Goal: Transaction & Acquisition: Download file/media

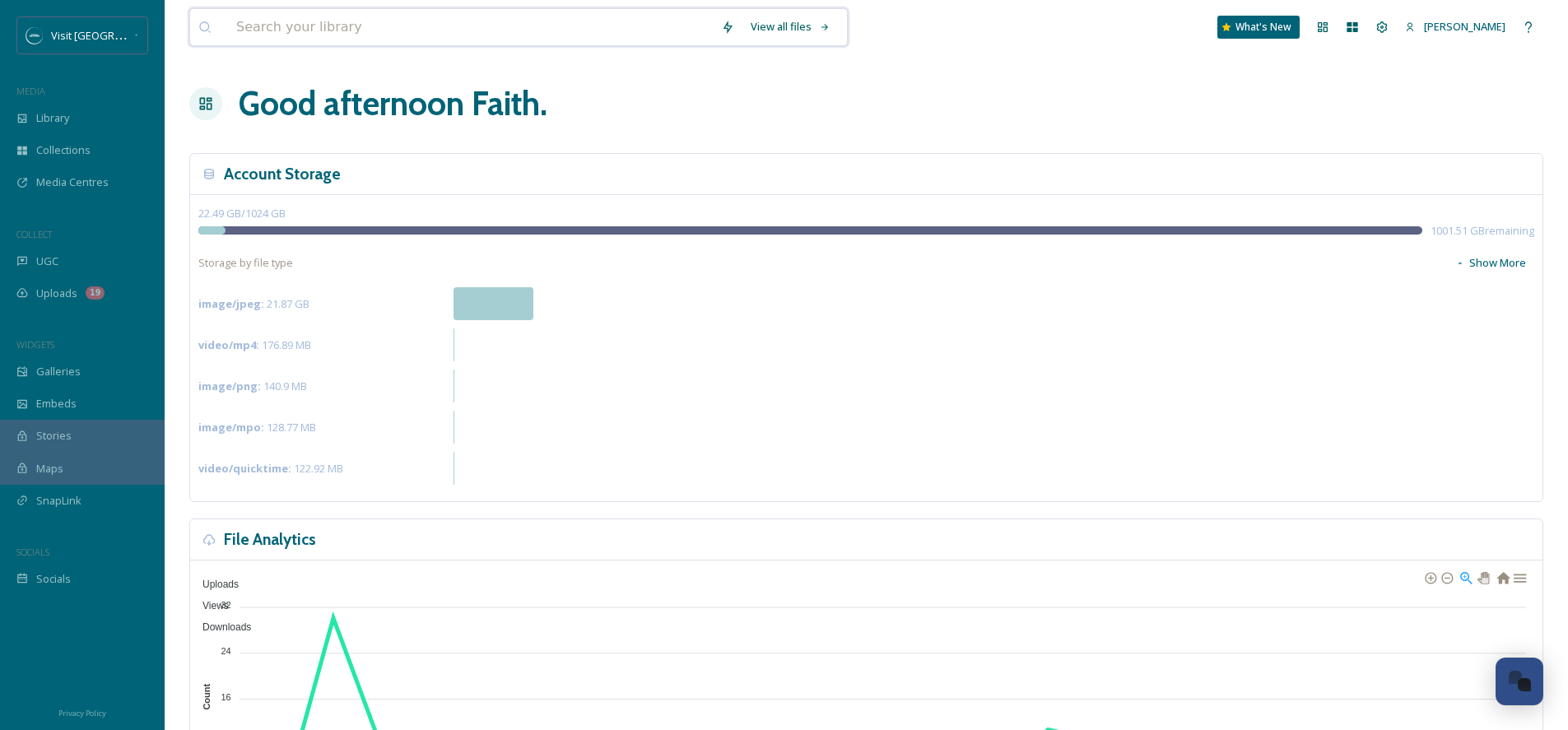
click at [328, 23] on input at bounding box center [471, 27] width 485 height 36
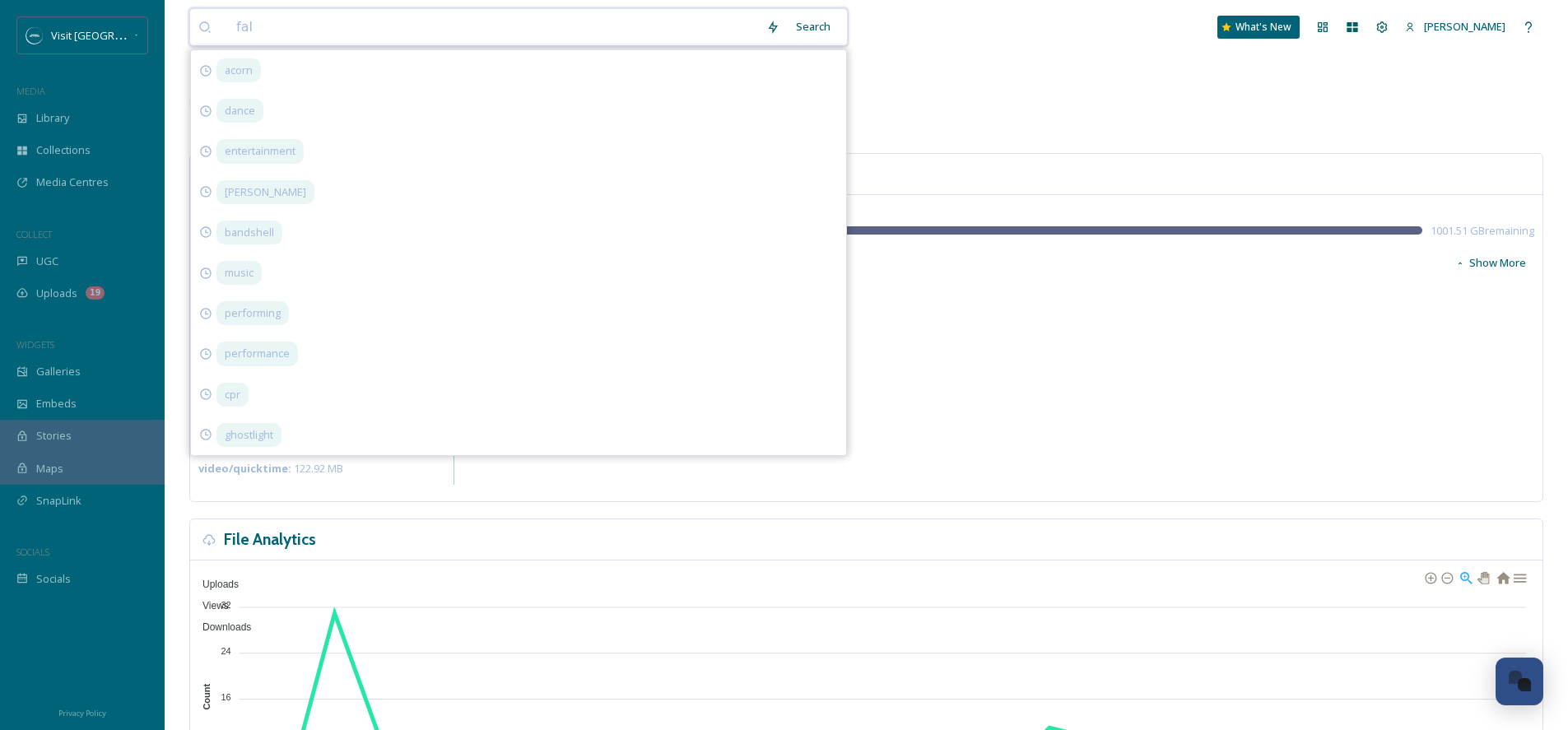
type input "fall"
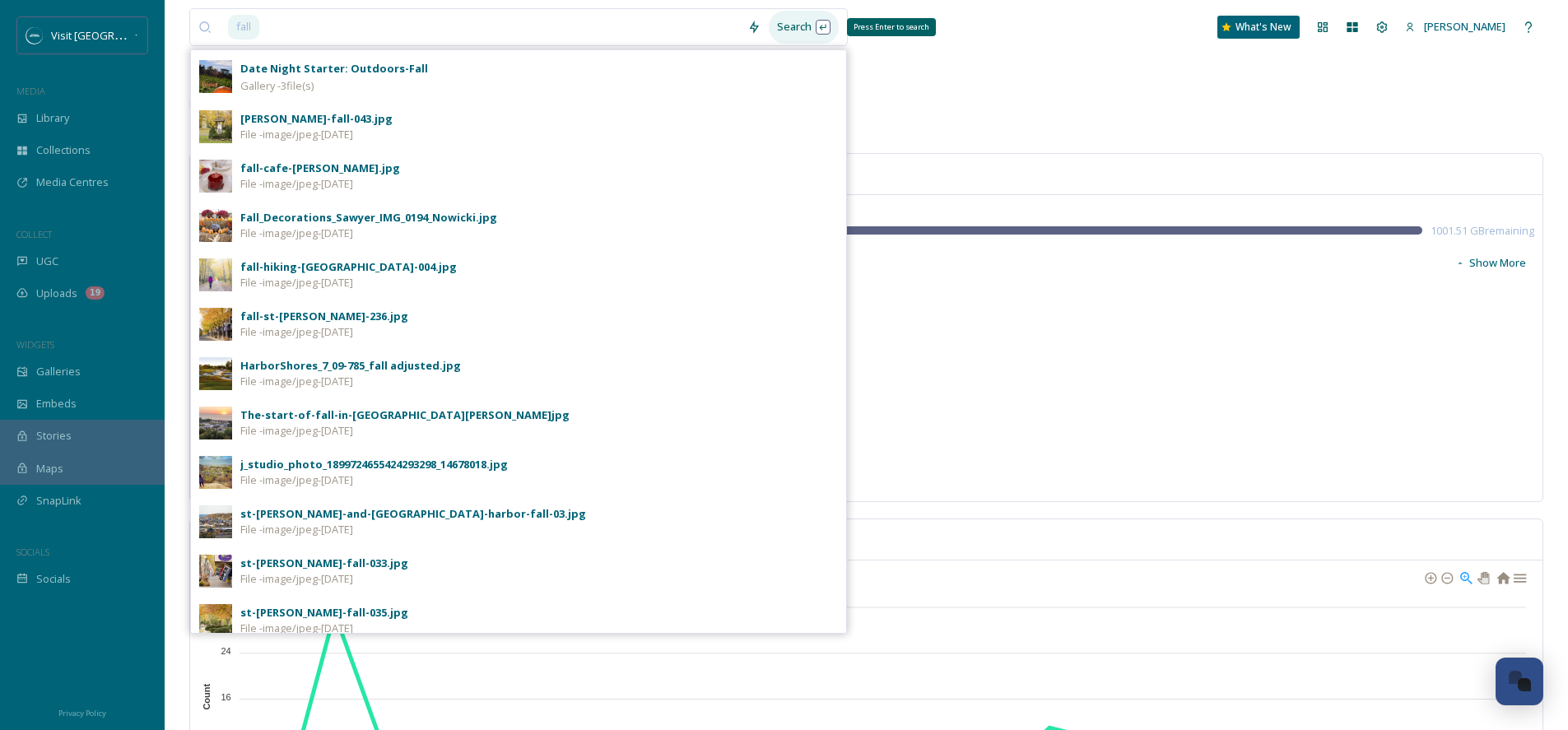
click at [794, 24] on div "Search Press Enter to search" at bounding box center [803, 27] width 70 height 32
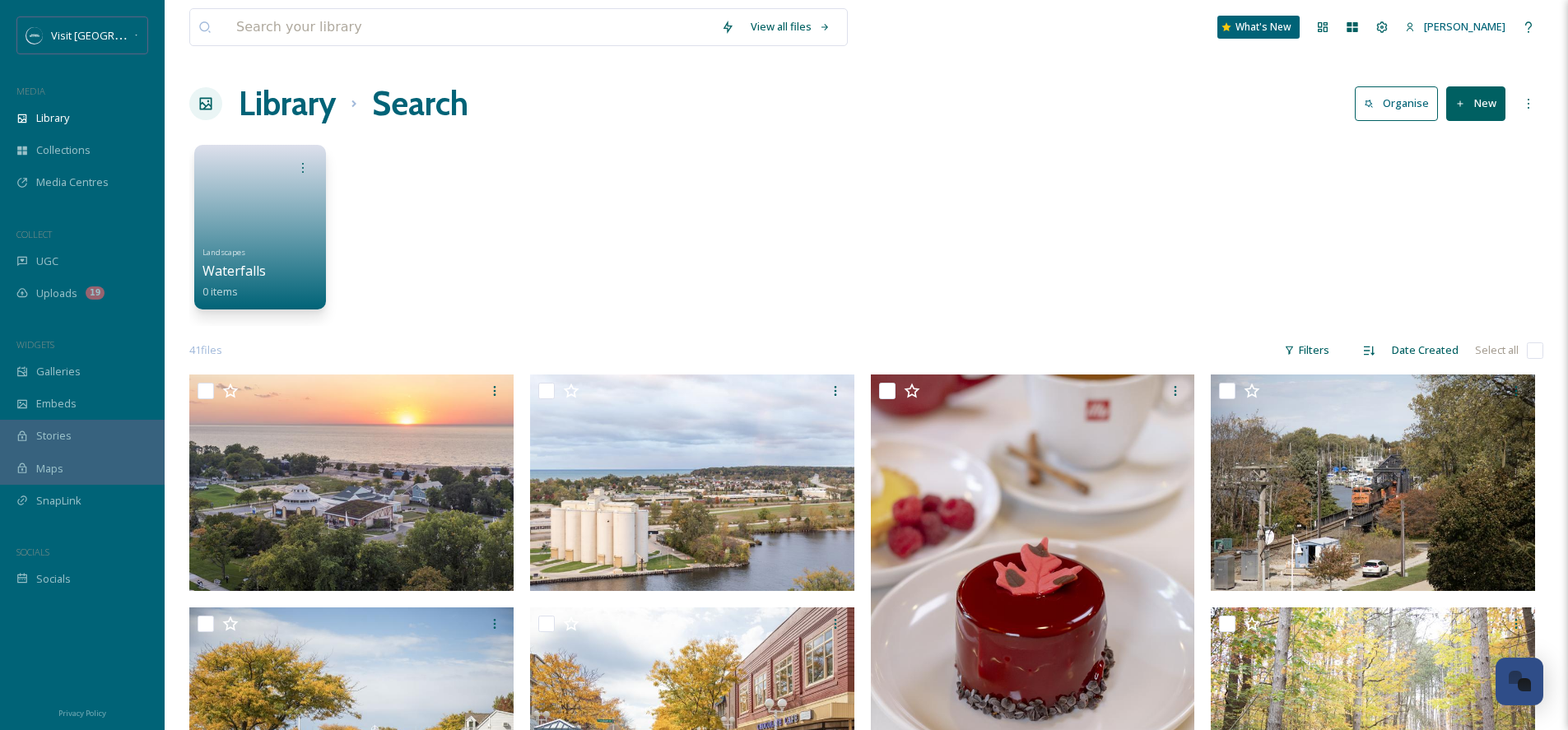
scroll to position [277, 0]
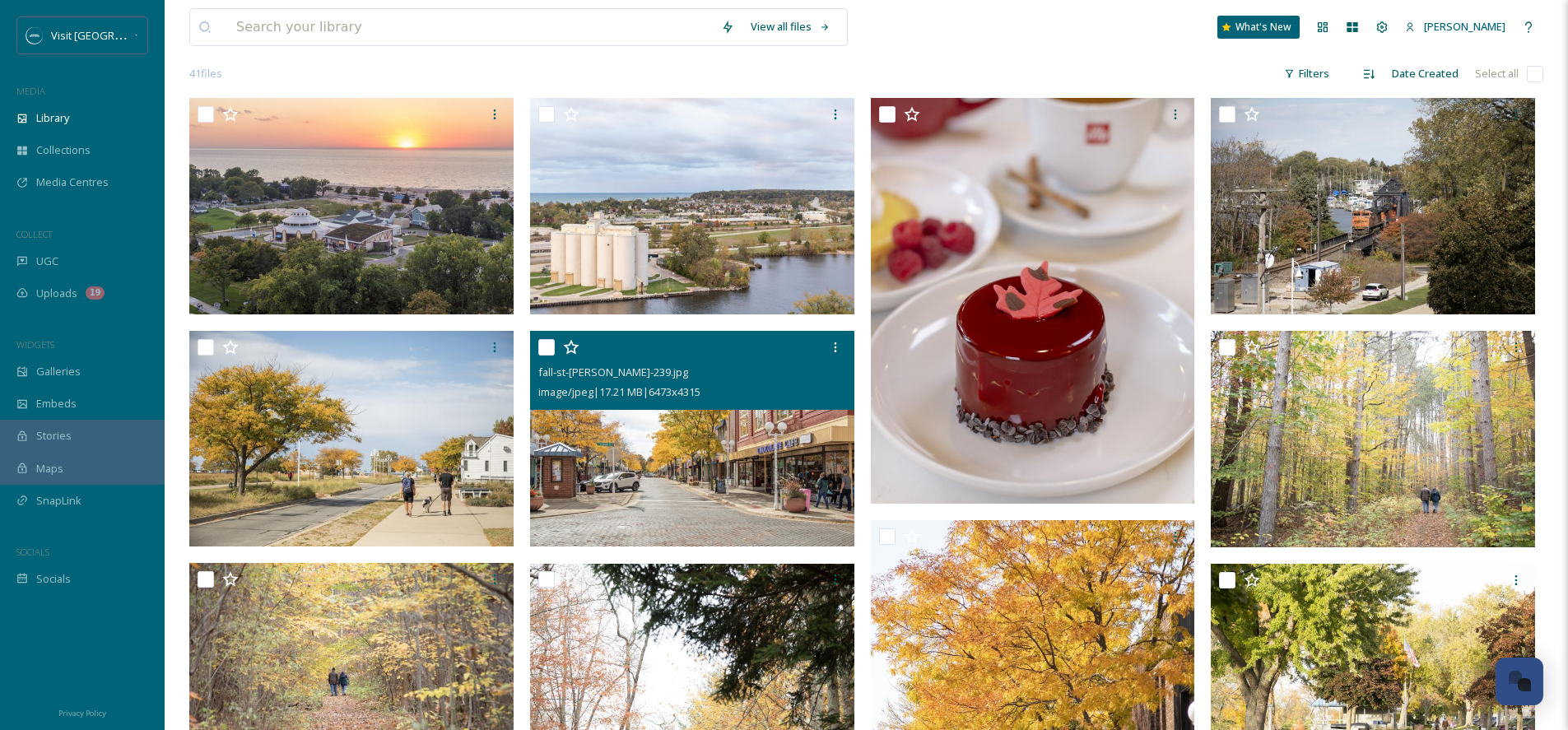
click at [731, 445] on img at bounding box center [692, 439] width 325 height 217
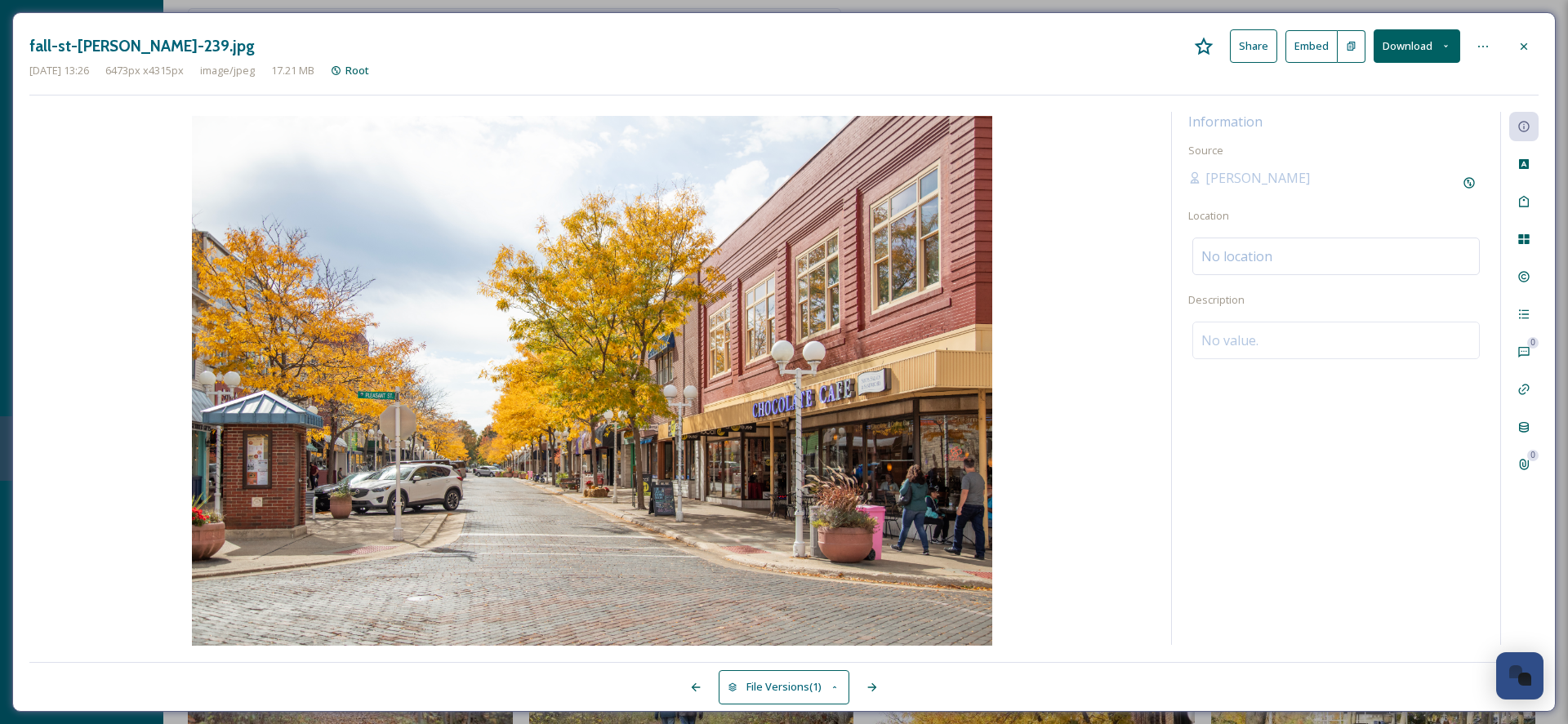
click at [1419, 53] on button "Download" at bounding box center [1415, 45] width 86 height 33
click at [1404, 85] on span "Download Original (6473 x 4315)" at bounding box center [1373, 83] width 154 height 15
click at [1521, 45] on icon at bounding box center [1523, 46] width 13 height 13
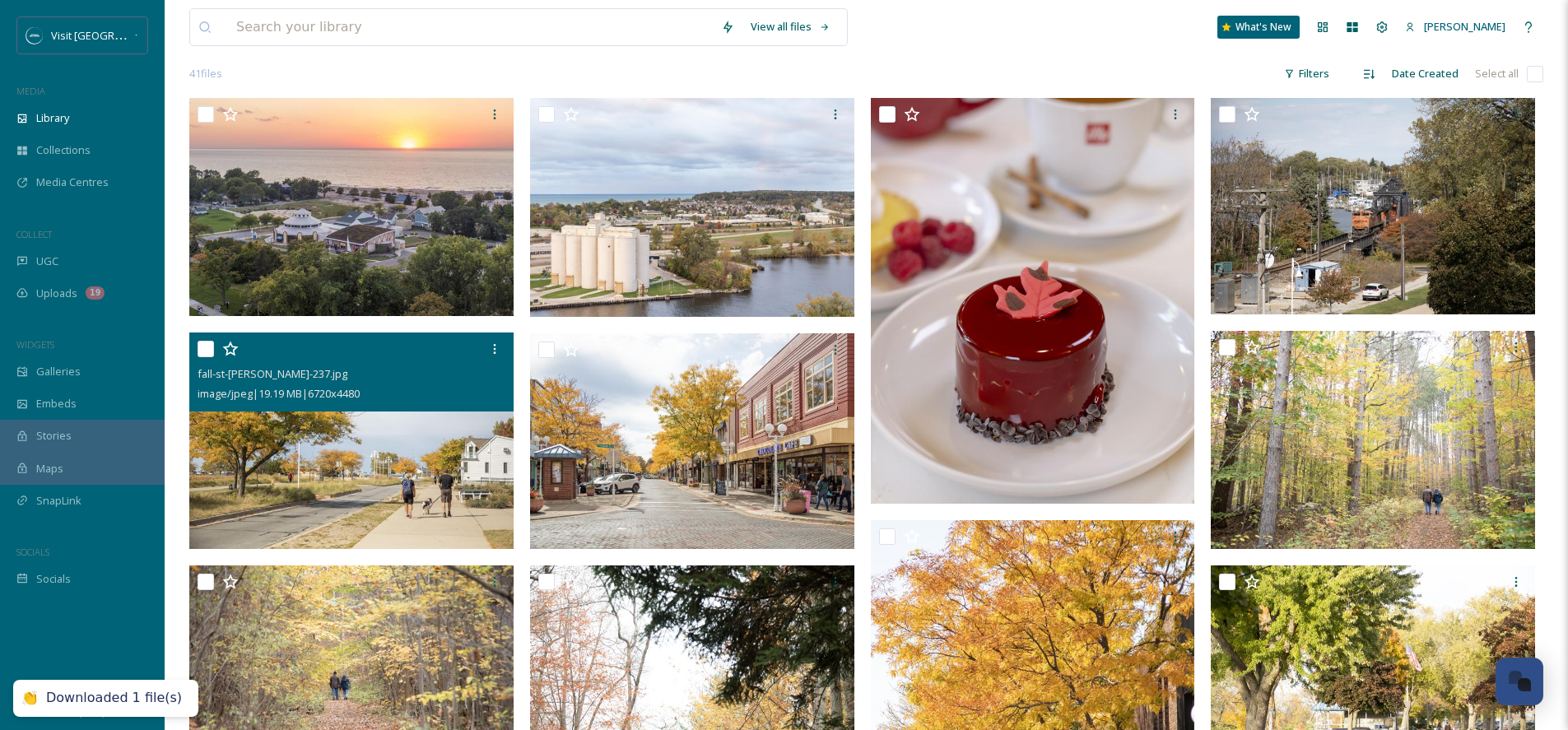
click at [405, 486] on img at bounding box center [351, 440] width 325 height 217
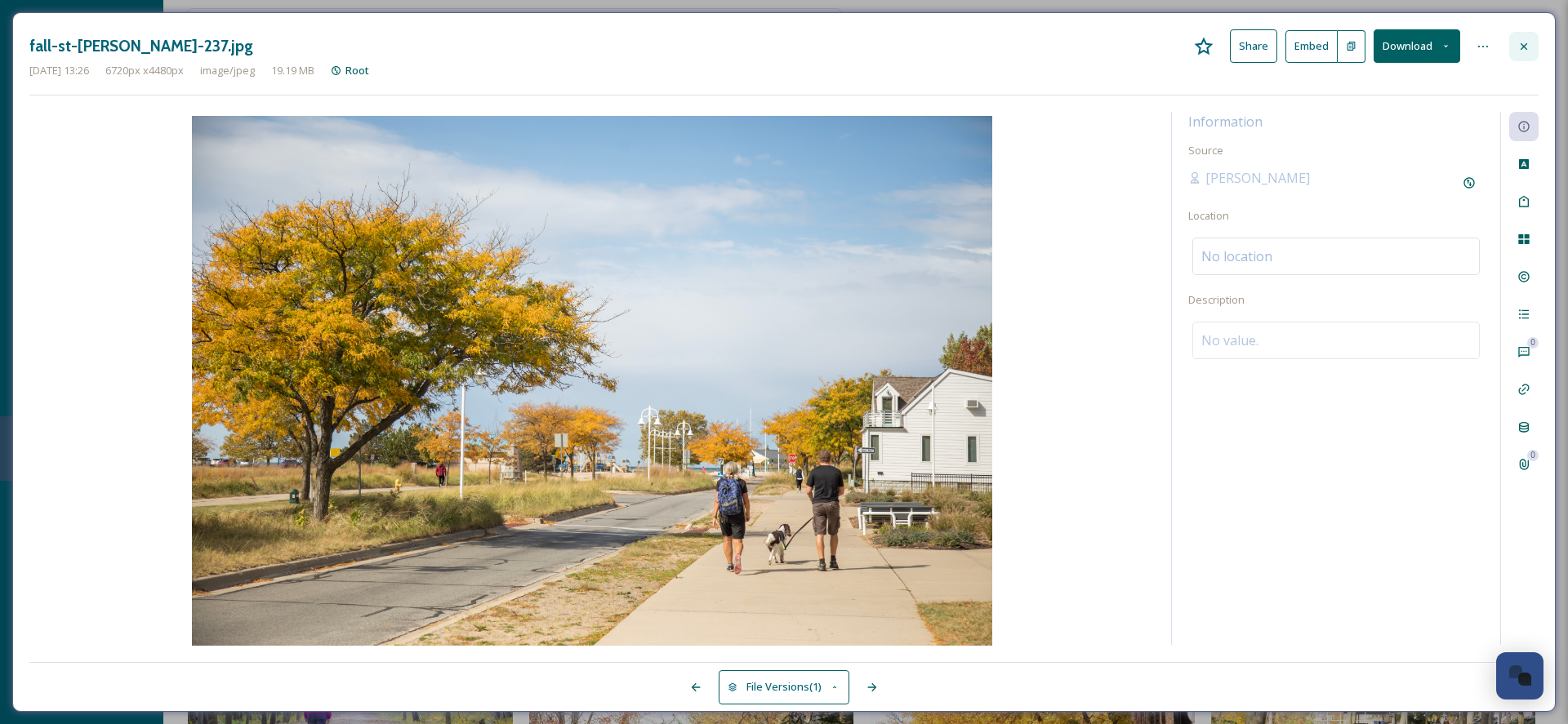
click at [1531, 45] on div at bounding box center [1523, 46] width 29 height 29
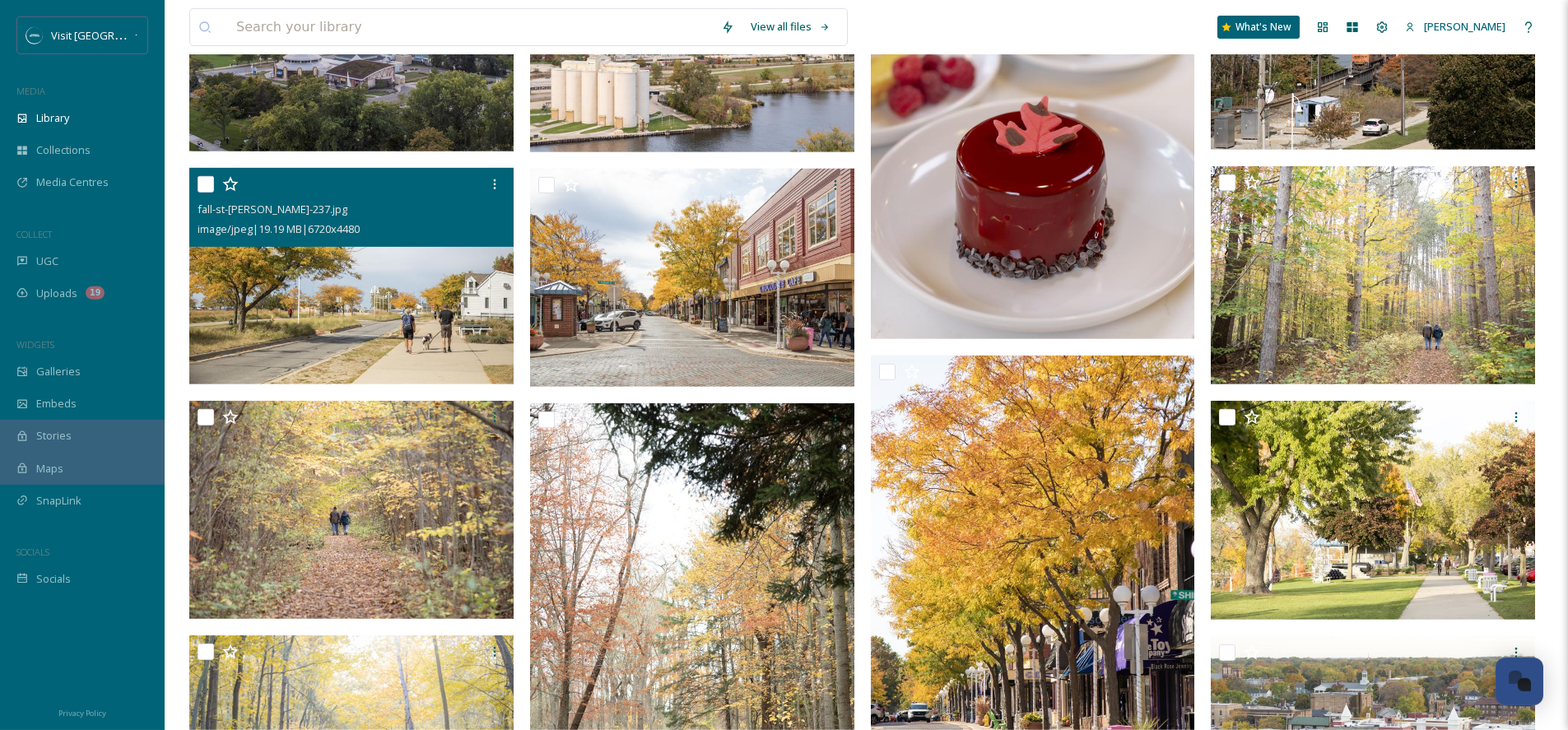
scroll to position [448, 0]
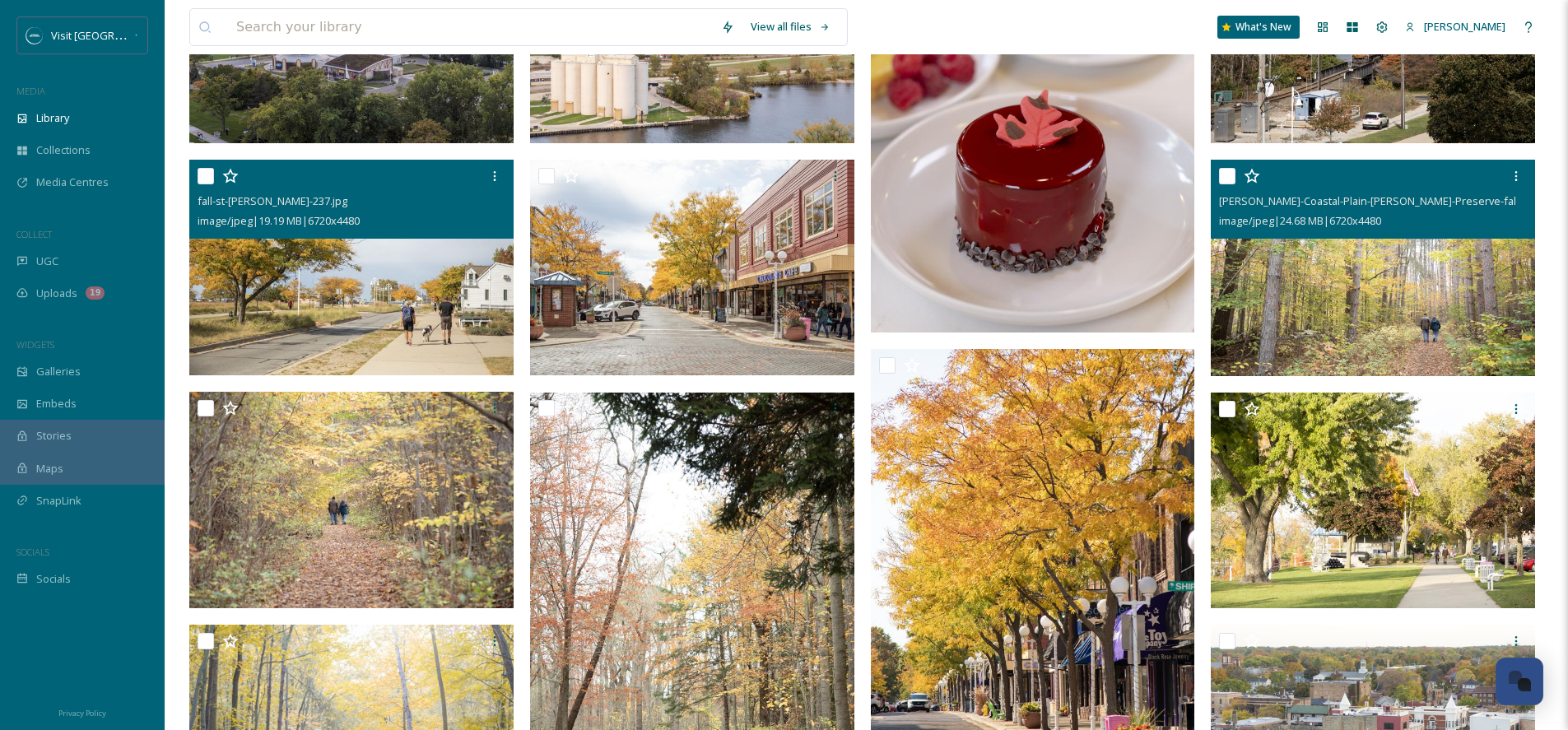
click at [1305, 255] on img at bounding box center [1373, 268] width 325 height 217
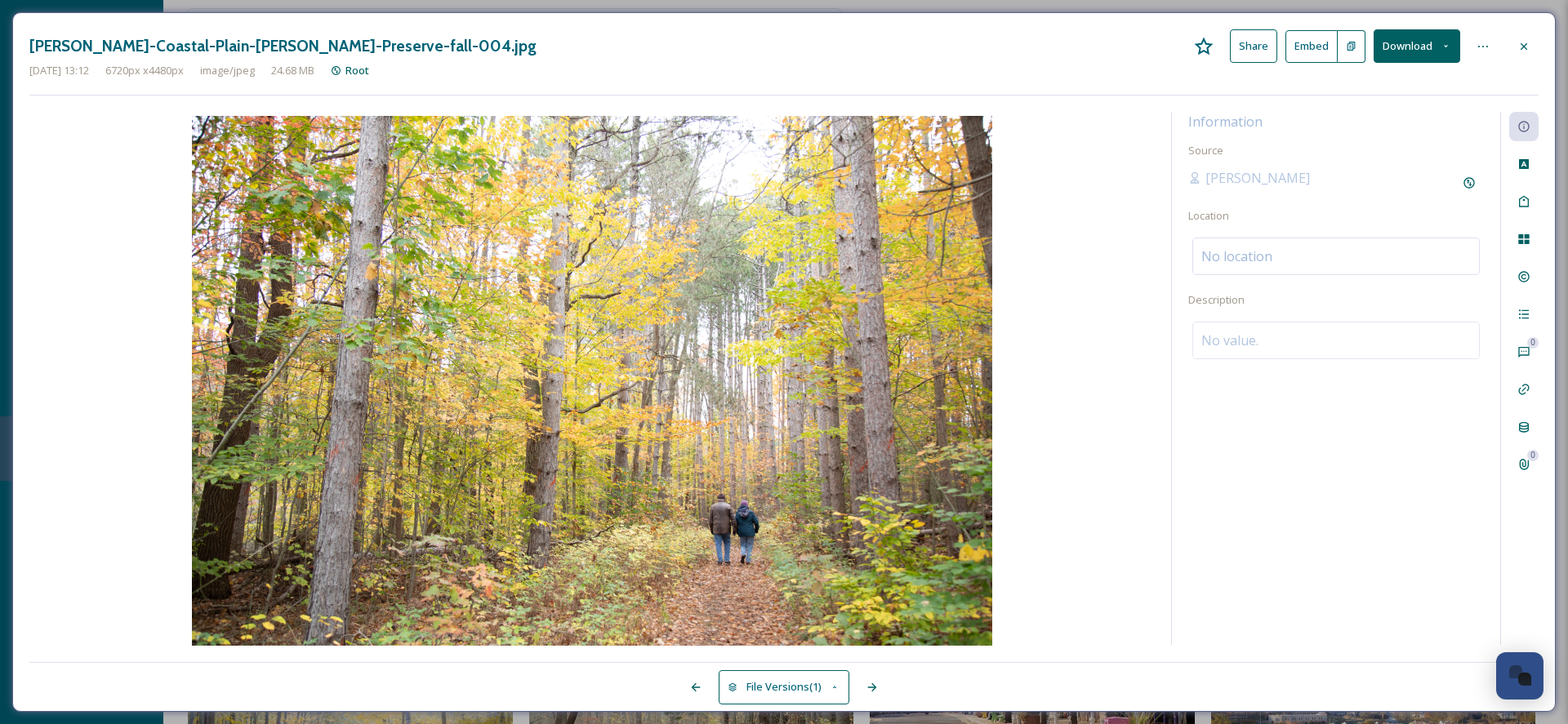
click at [1451, 52] on button "Download" at bounding box center [1415, 45] width 86 height 33
click at [1400, 85] on span "Download Original (6720 x 4480)" at bounding box center [1373, 83] width 154 height 15
click at [1525, 41] on icon at bounding box center [1523, 46] width 13 height 13
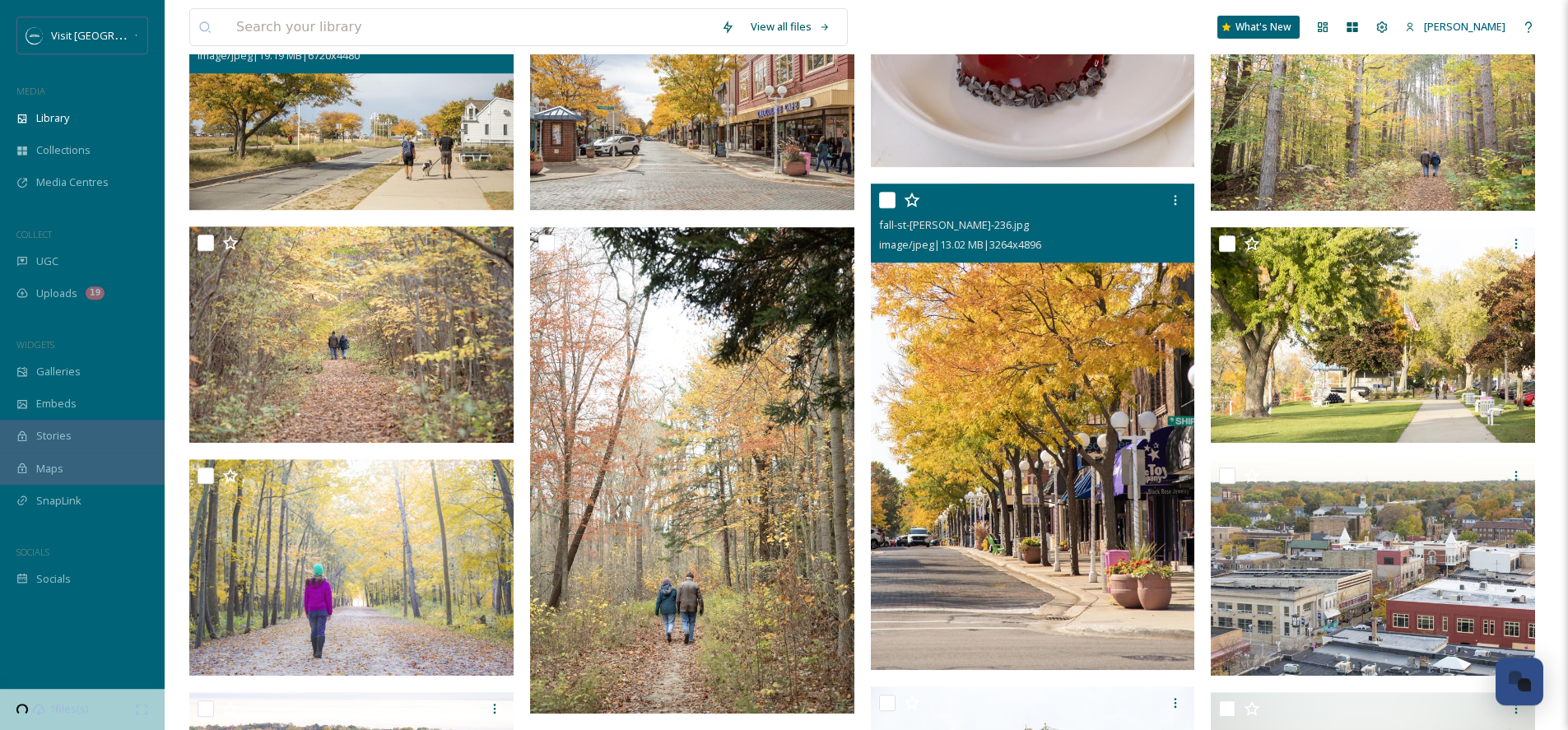
scroll to position [619, 0]
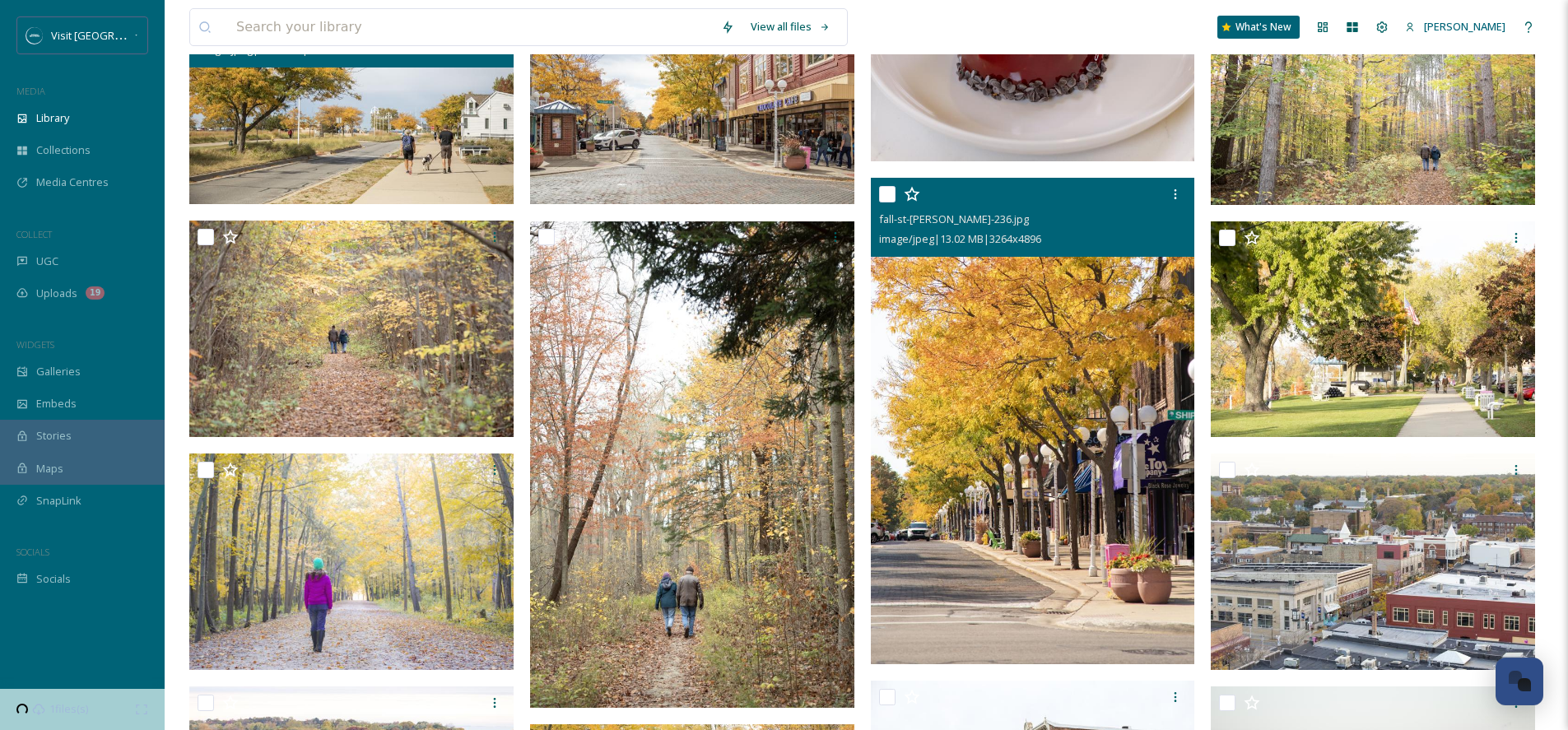
click at [1068, 462] on img at bounding box center [1033, 420] width 325 height 486
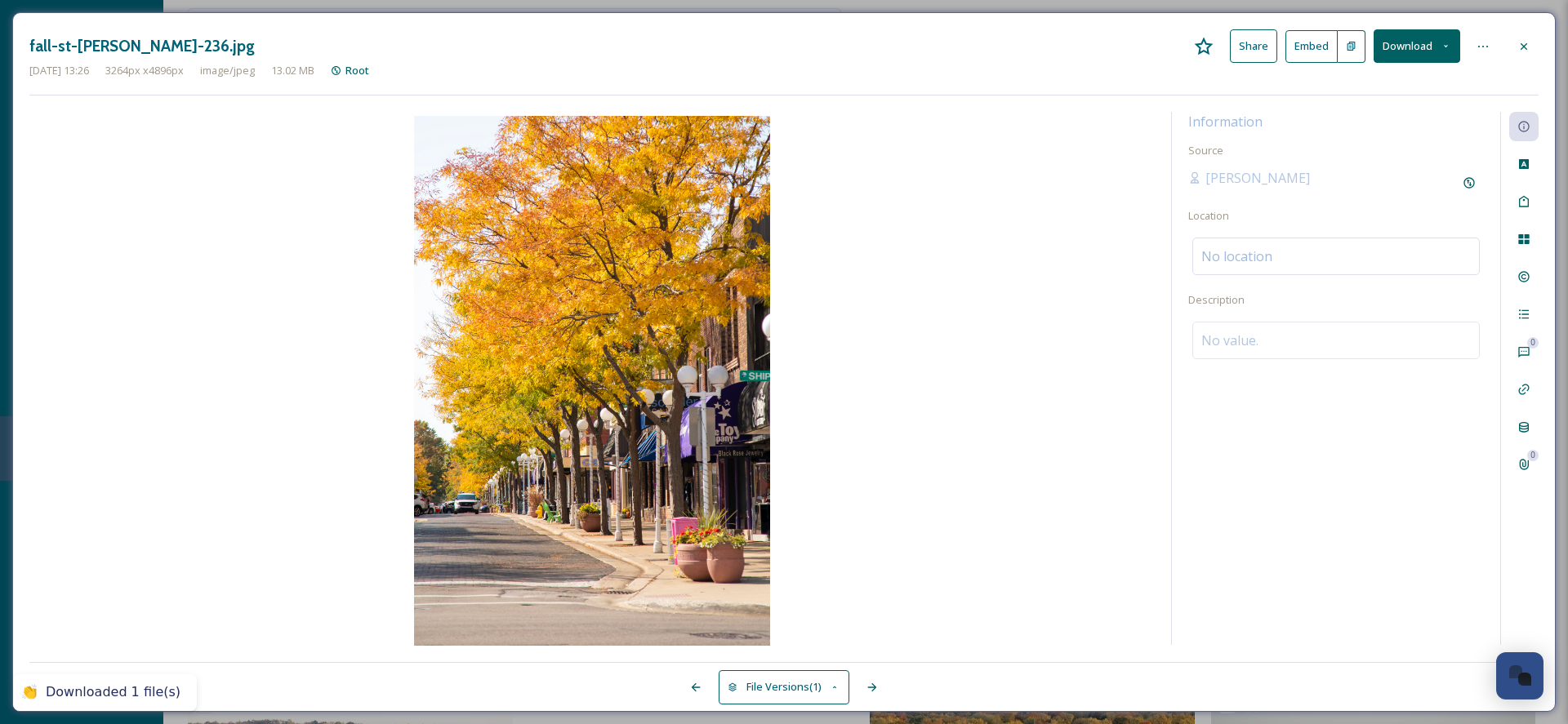
click at [954, 68] on div "[DATE] 13:26 3264 px x 4896 px image/jpeg 13.02 MB Root" at bounding box center [784, 70] width 1509 height 15
click at [1421, 50] on button "Download" at bounding box center [1415, 45] width 86 height 33
click at [1415, 85] on span "Download Original (3264 x 4896)" at bounding box center [1373, 83] width 154 height 15
click at [1527, 49] on icon at bounding box center [1523, 46] width 13 height 13
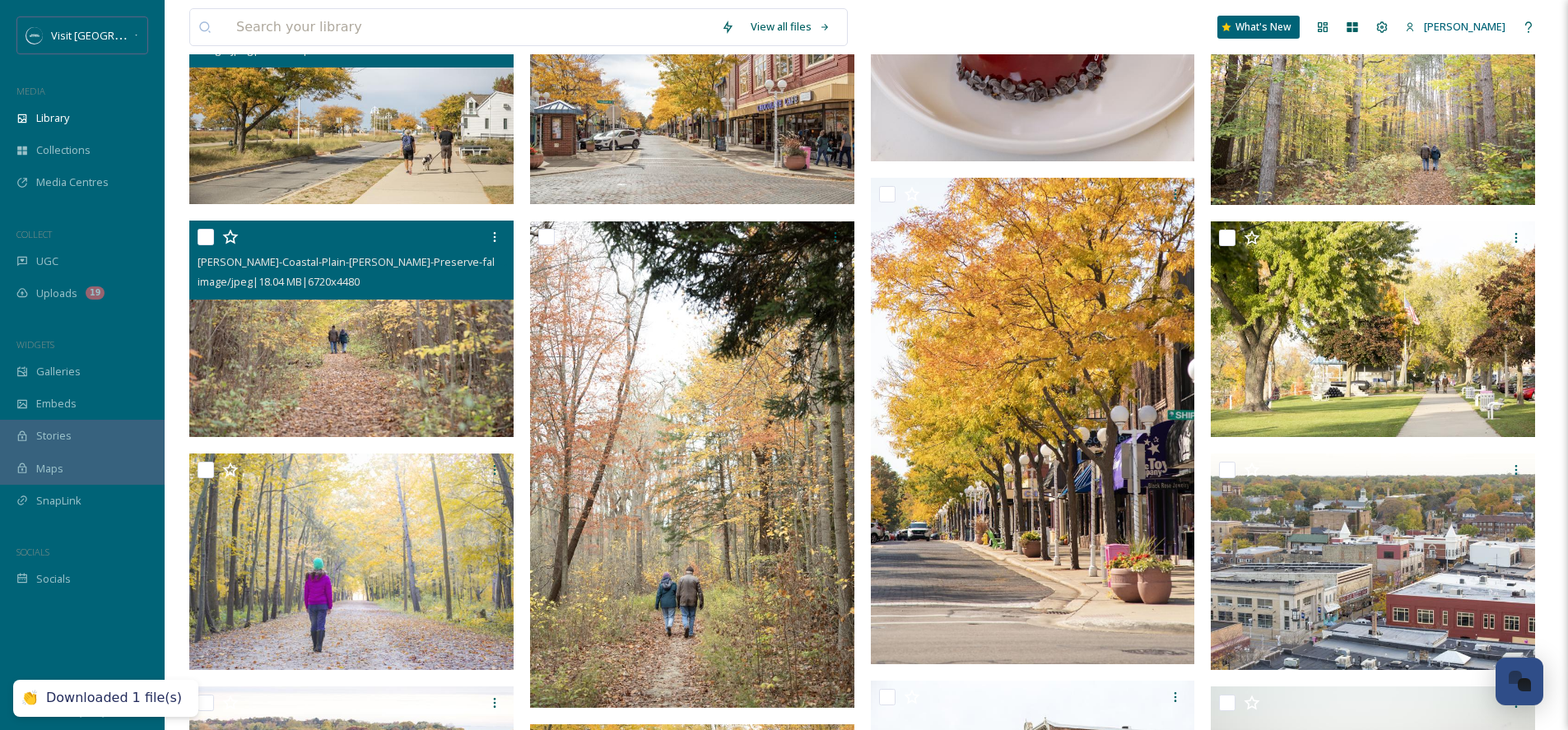
click at [437, 316] on img at bounding box center [351, 329] width 325 height 217
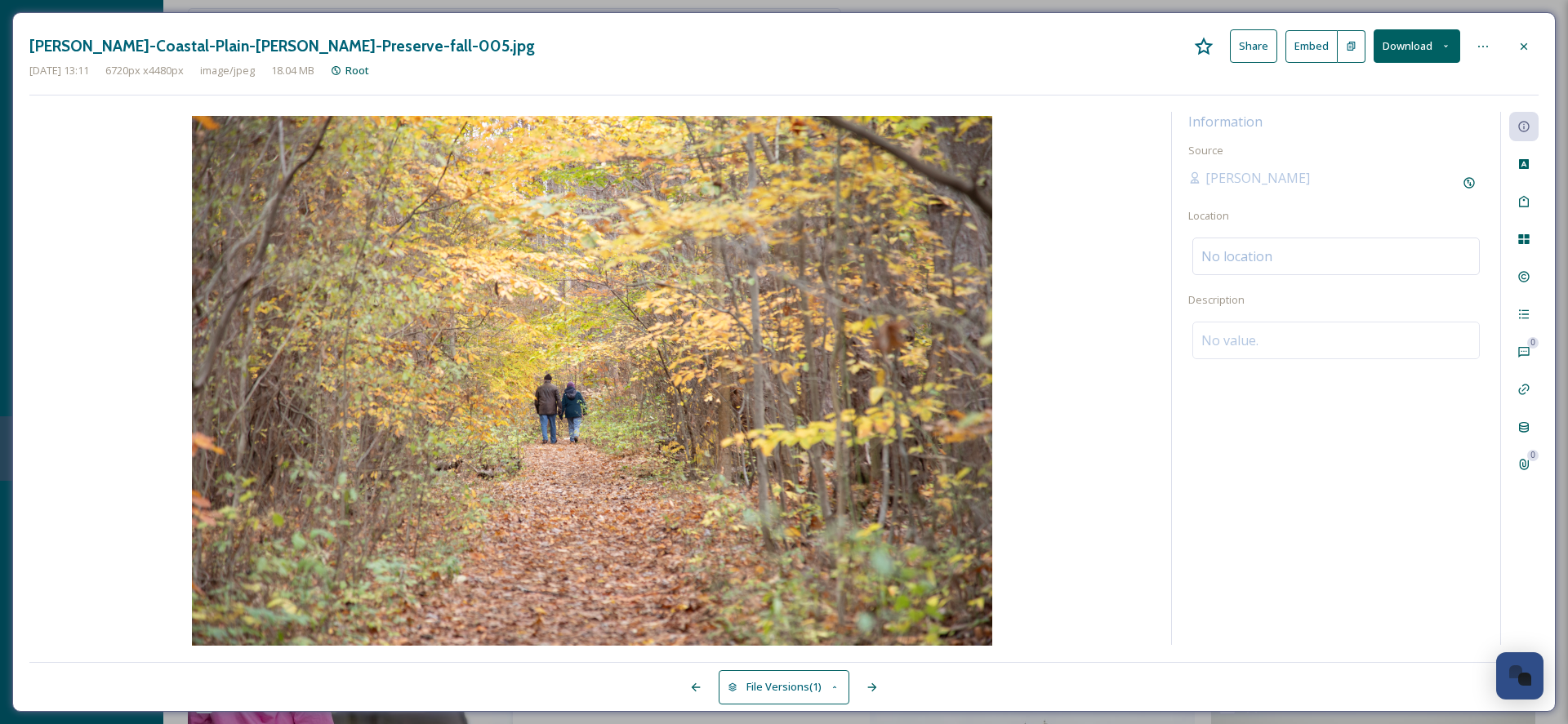
click at [1433, 54] on button "Download" at bounding box center [1415, 45] width 86 height 33
click at [1409, 92] on div "Download Original (6720 x 4480)" at bounding box center [1374, 84] width 171 height 32
click at [1524, 45] on icon at bounding box center [1523, 46] width 13 height 13
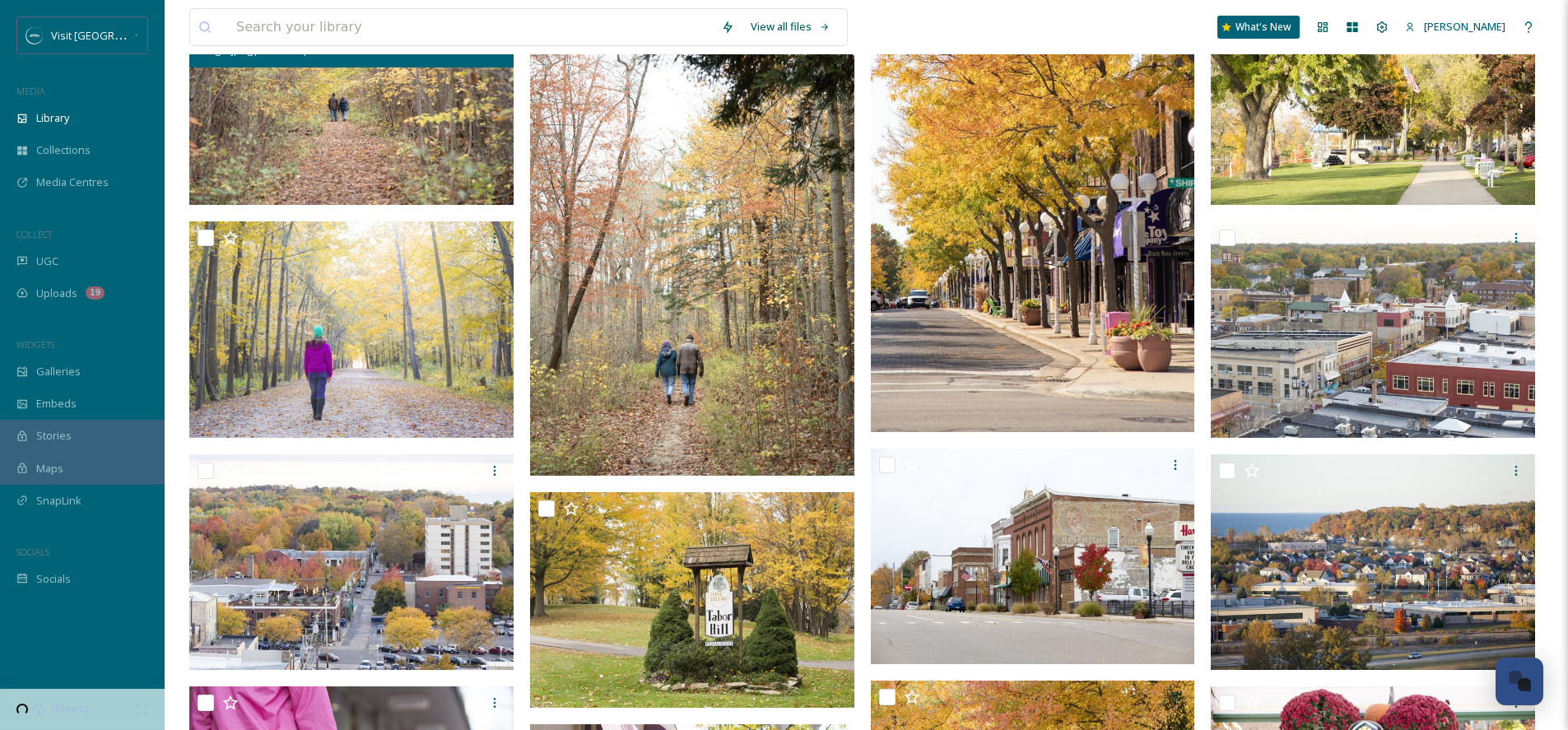
scroll to position [856, 0]
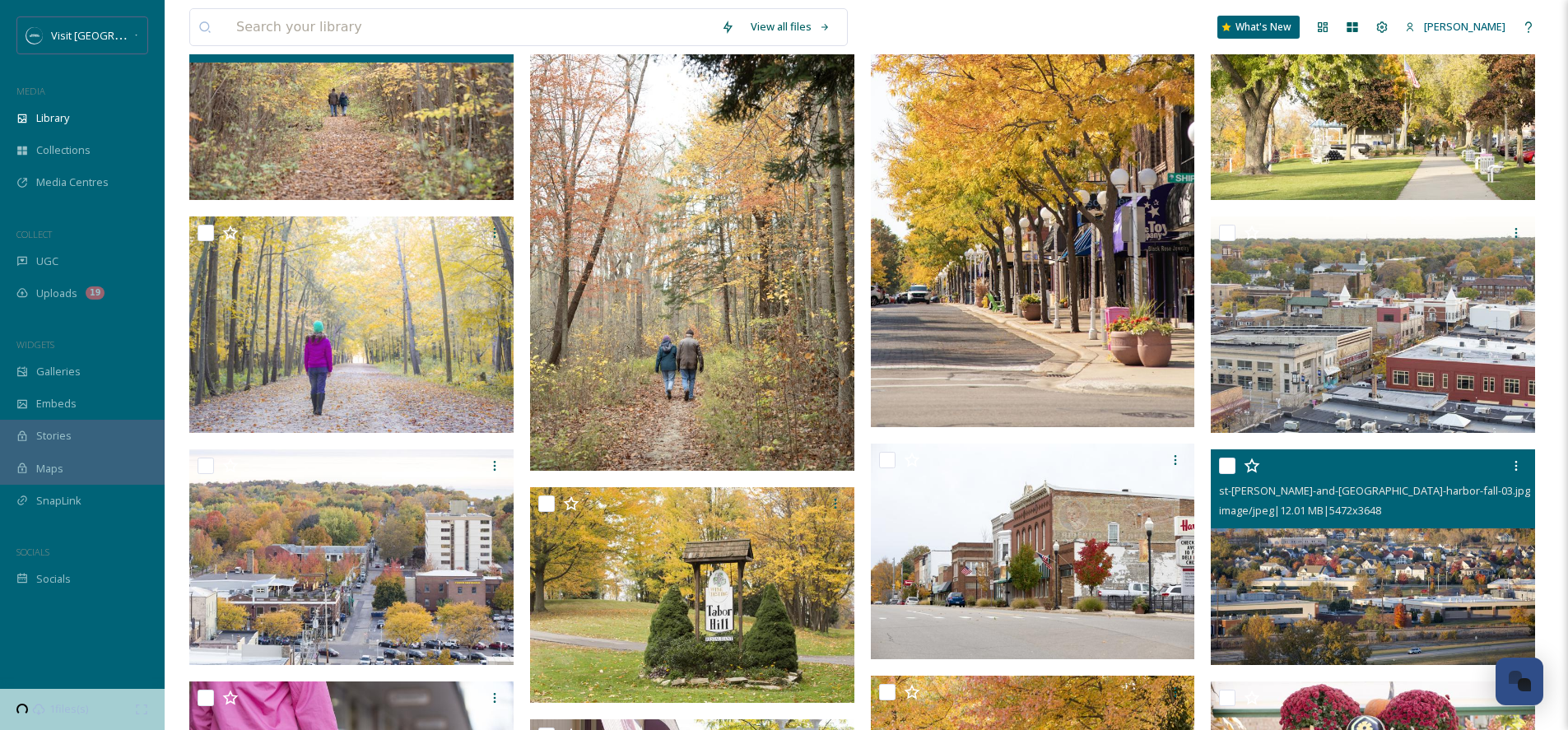
click at [1337, 551] on img at bounding box center [1373, 558] width 325 height 217
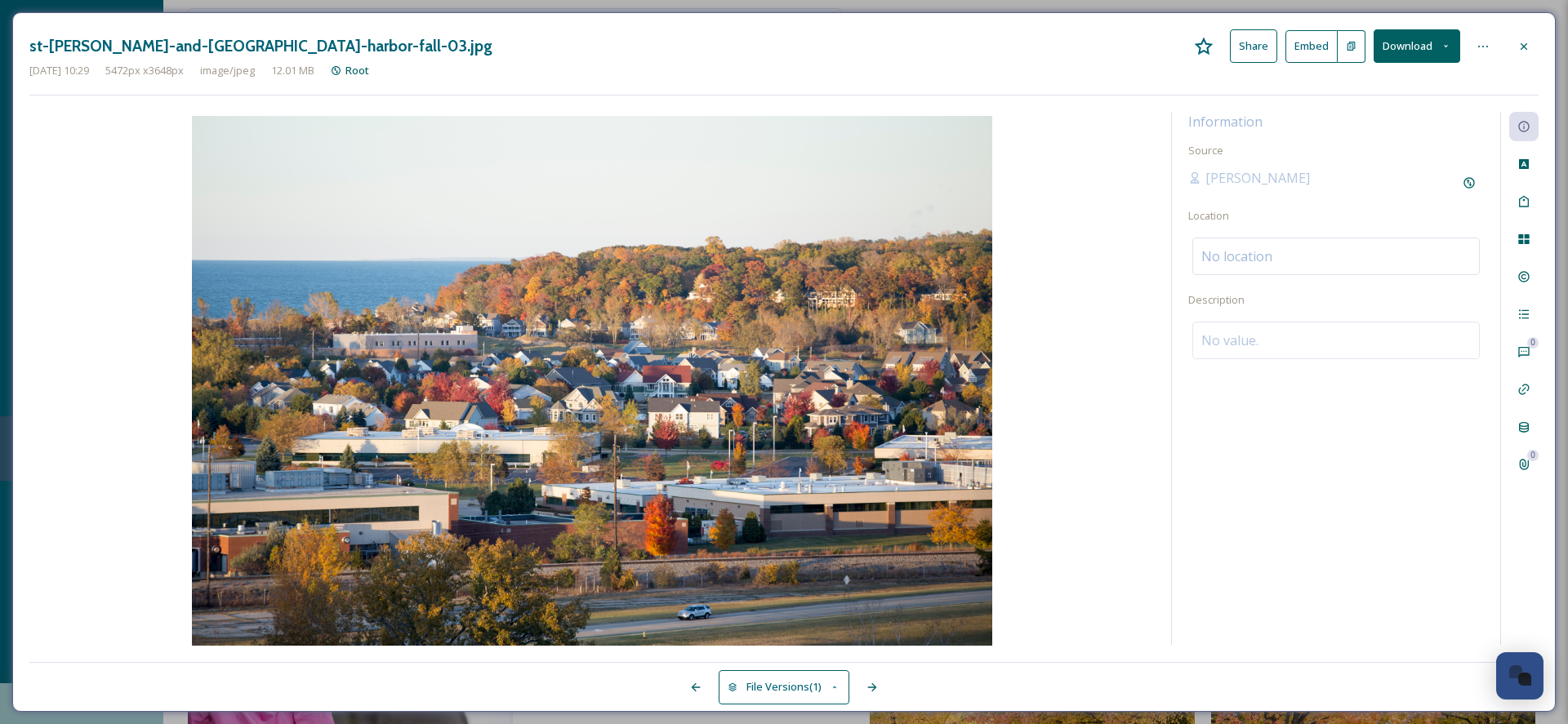
click at [1427, 42] on button "Download" at bounding box center [1415, 45] width 86 height 33
click at [1415, 80] on span "Download Original (5472 x 3648)" at bounding box center [1373, 83] width 154 height 15
click at [1526, 48] on icon at bounding box center [1523, 46] width 13 height 13
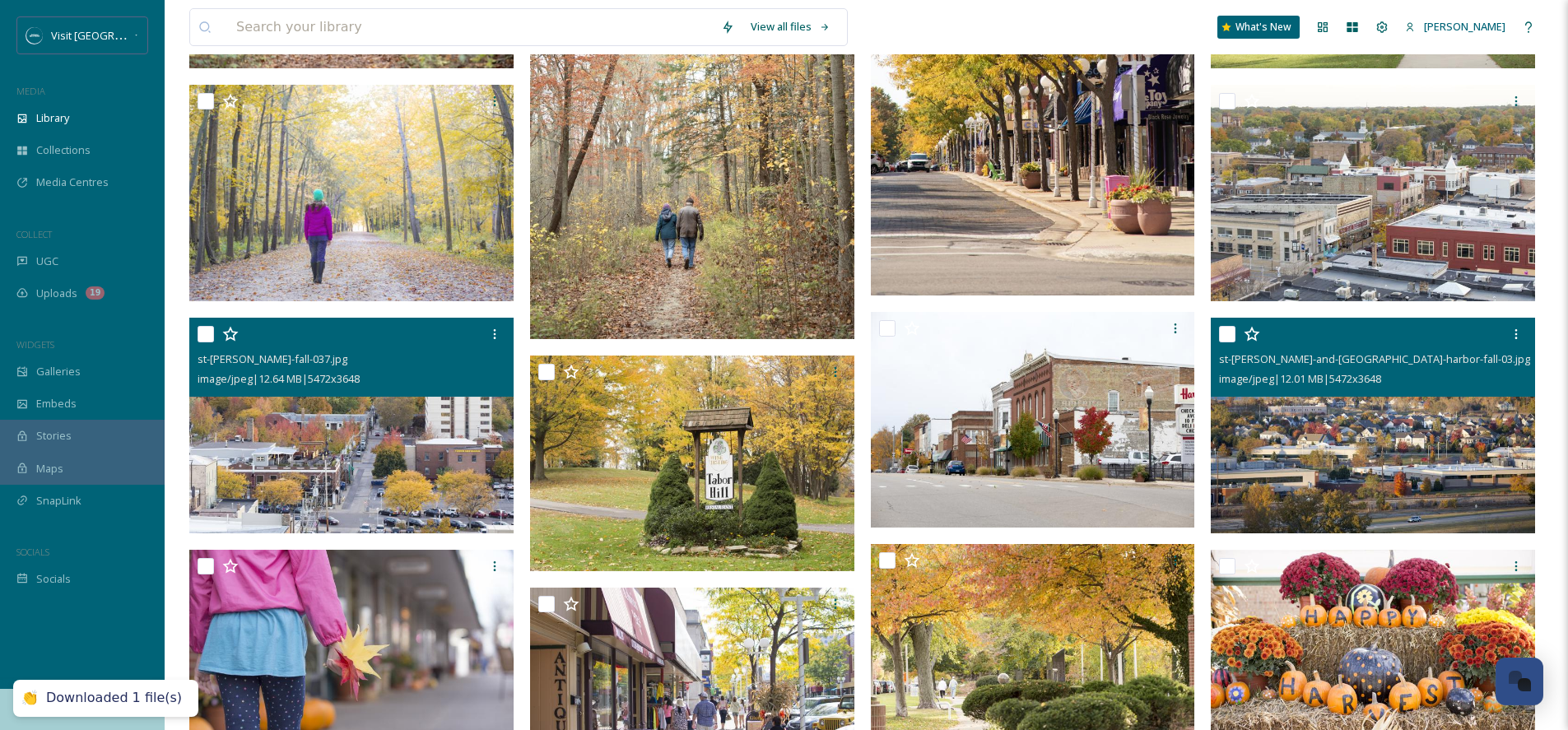
scroll to position [1159, 0]
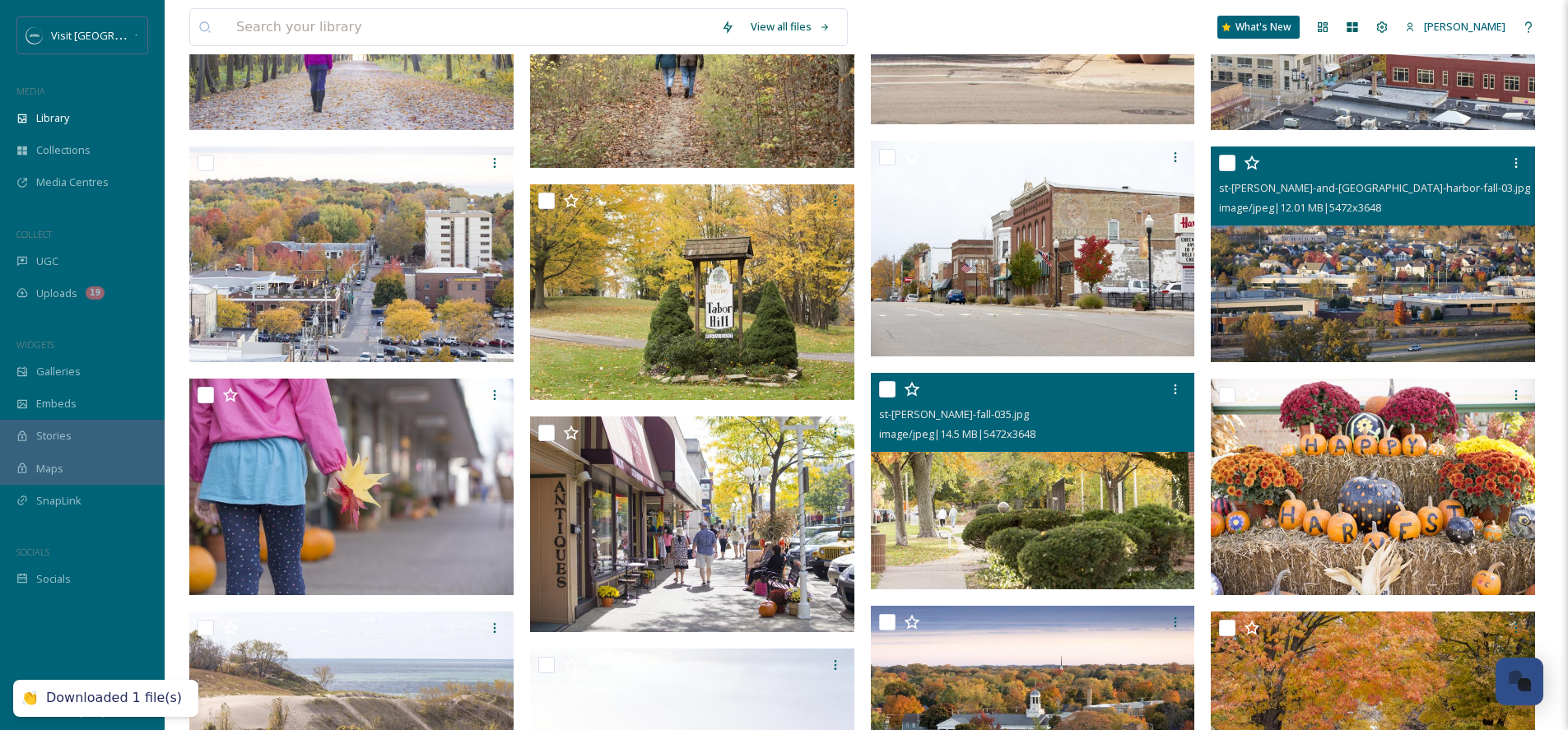
click at [1027, 519] on img at bounding box center [1033, 481] width 325 height 217
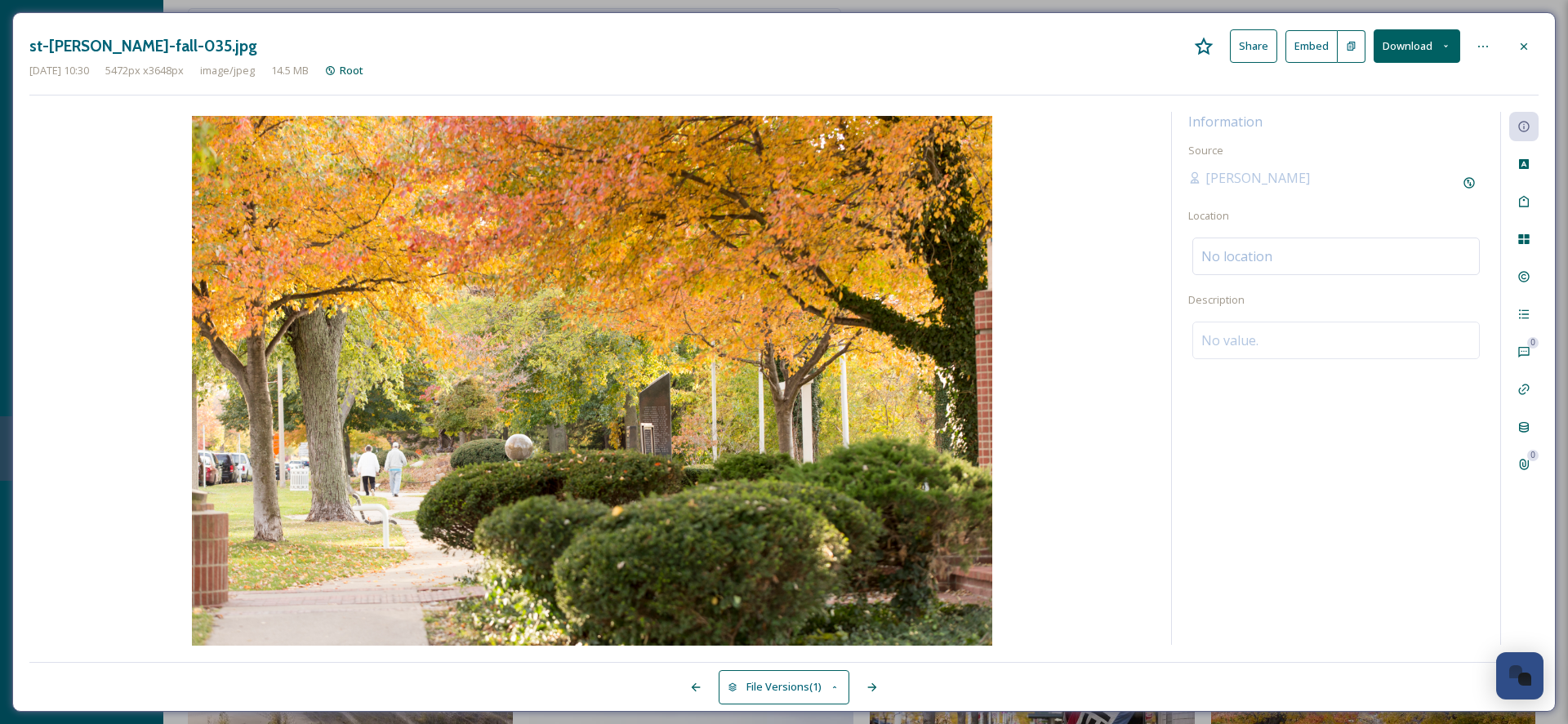
click at [1456, 46] on button "Download" at bounding box center [1415, 45] width 86 height 33
click at [1537, 44] on div at bounding box center [1523, 46] width 29 height 29
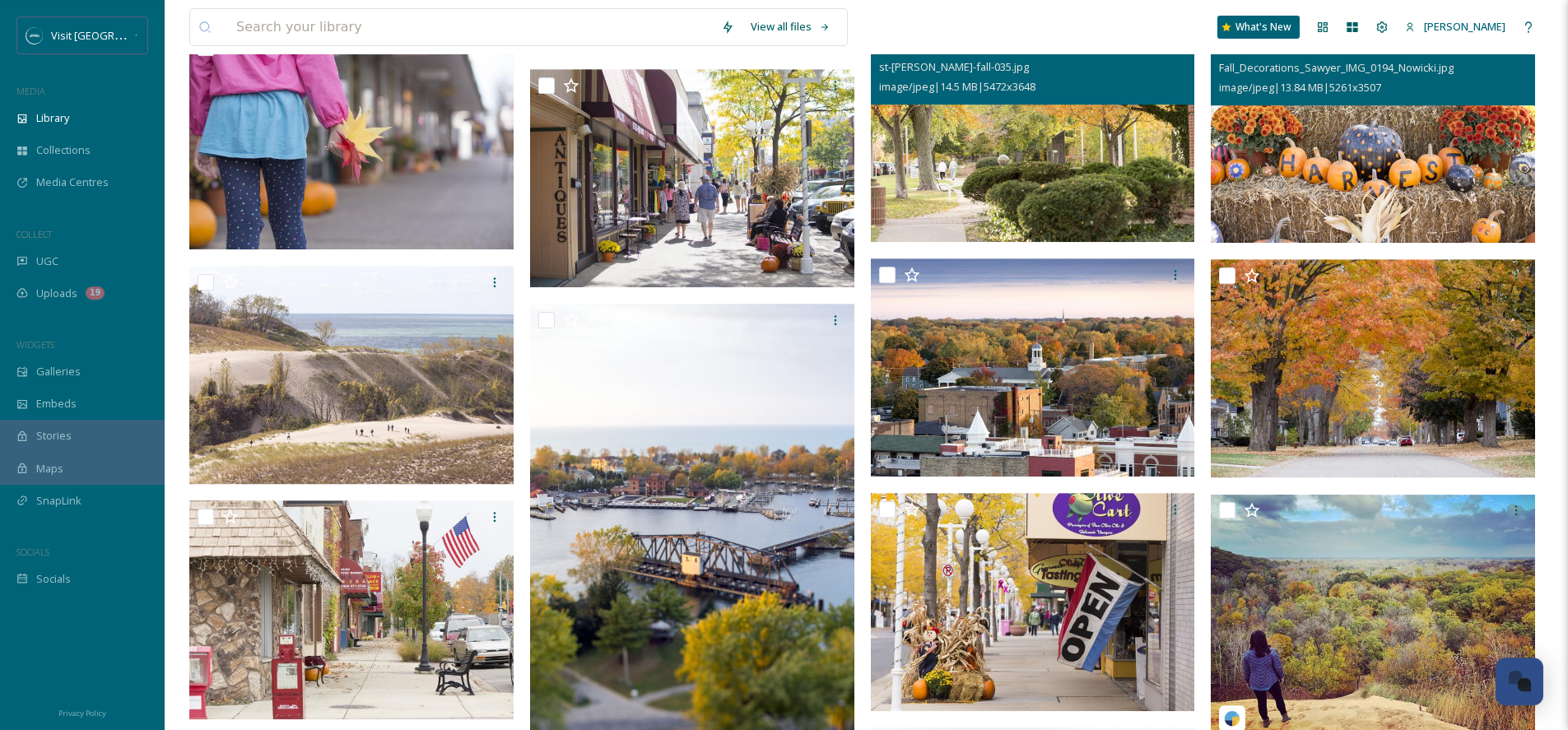
scroll to position [1528, 0]
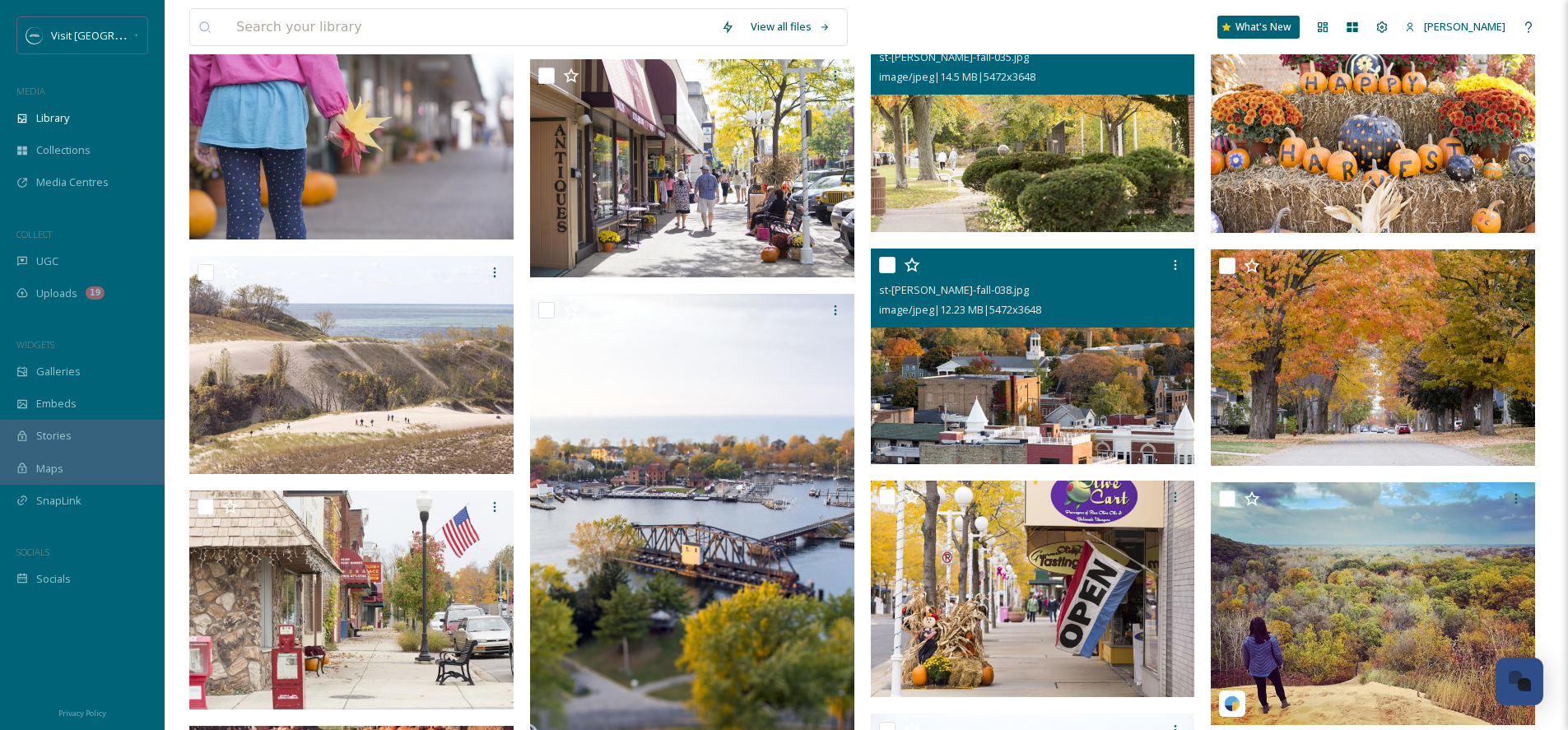
click at [1092, 397] on img at bounding box center [1033, 356] width 325 height 217
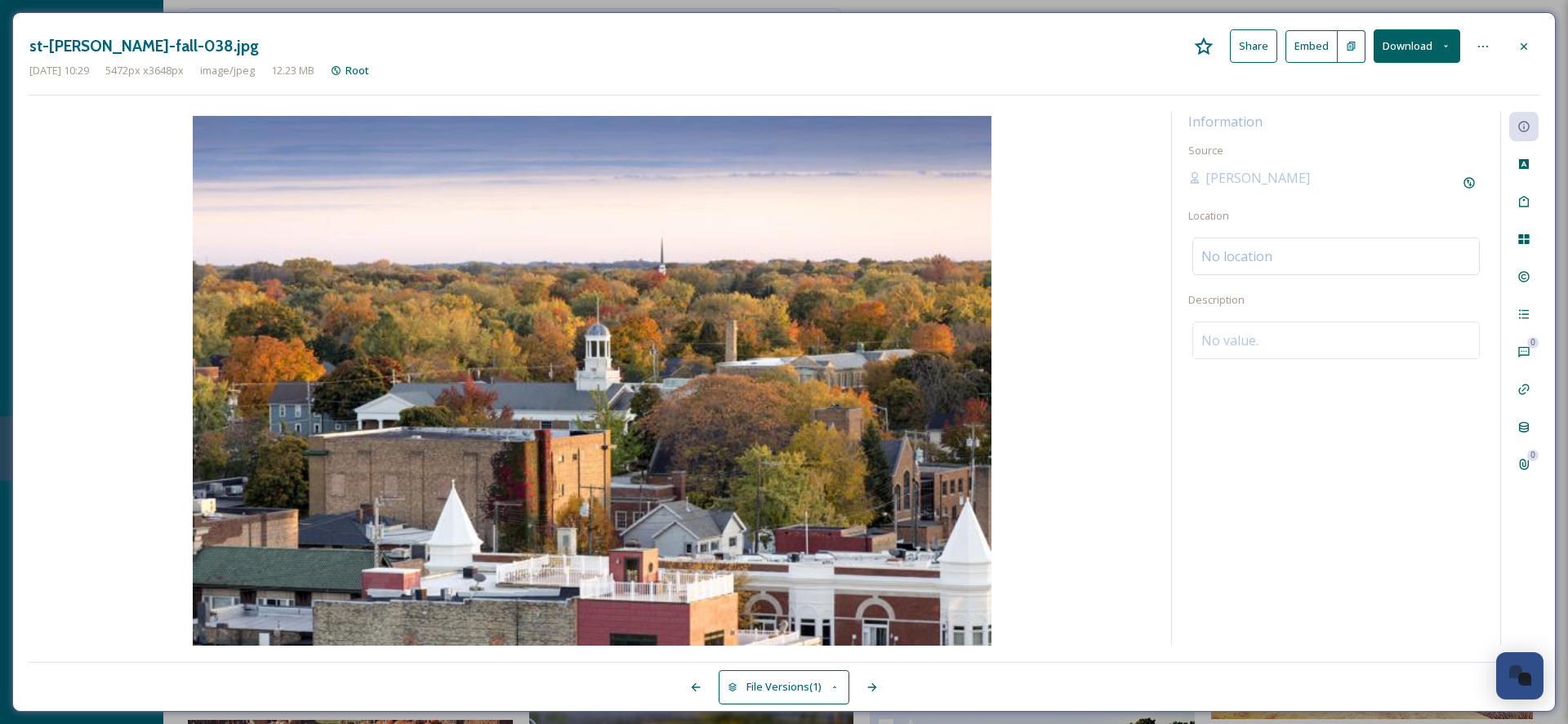
click at [1432, 41] on button "Download" at bounding box center [1415, 45] width 86 height 33
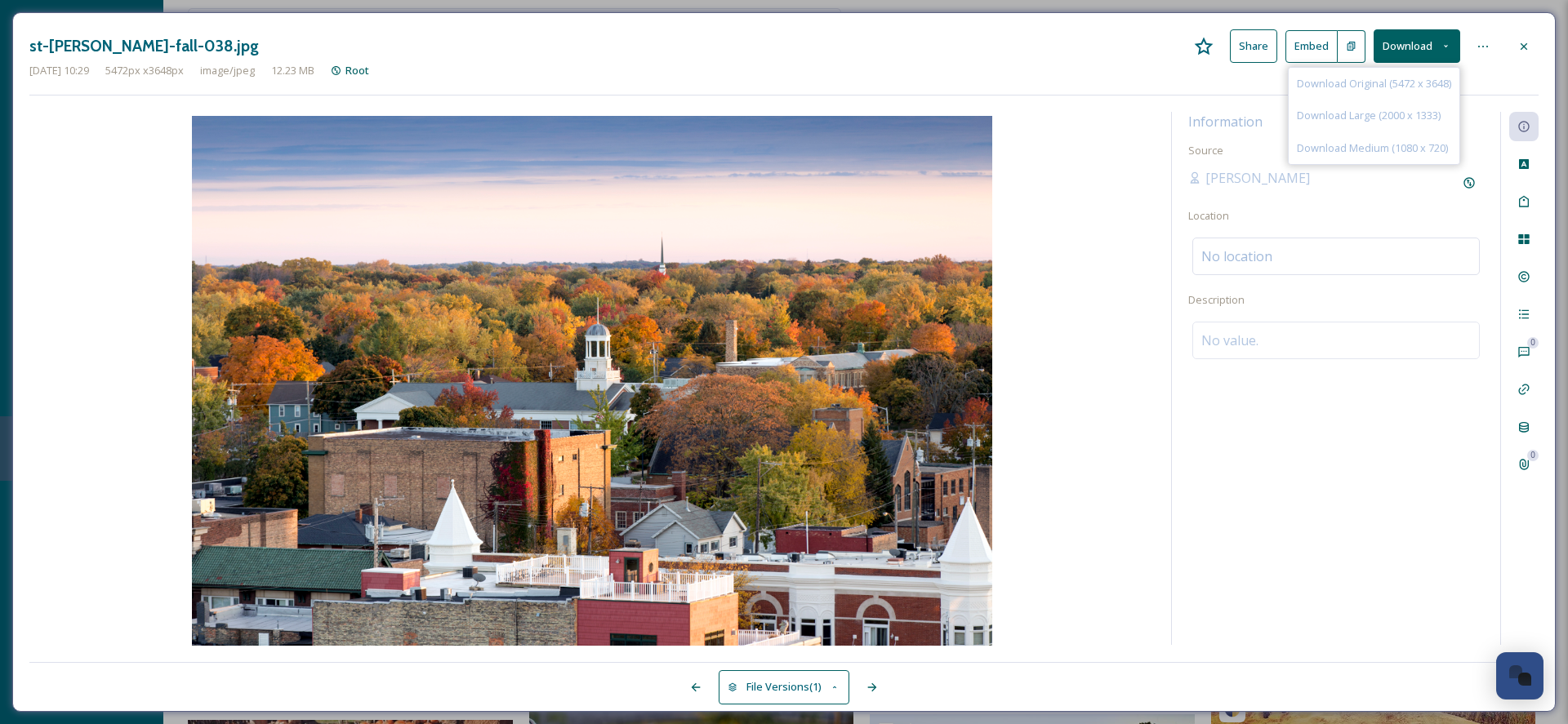
click at [1415, 81] on span "Download Original (5472 x 3648)" at bounding box center [1373, 83] width 154 height 15
click at [1526, 43] on icon at bounding box center [1523, 46] width 13 height 13
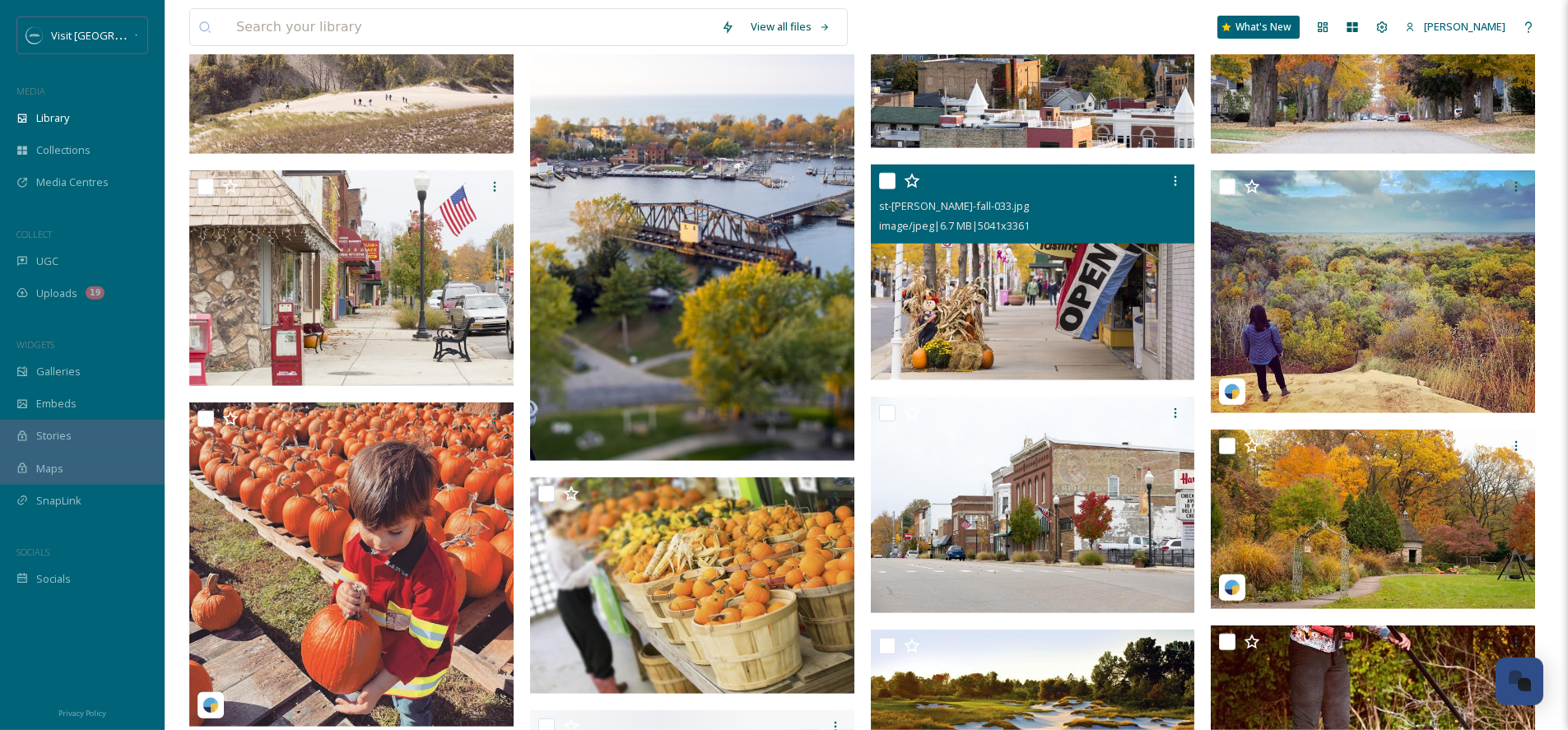
scroll to position [1897, 0]
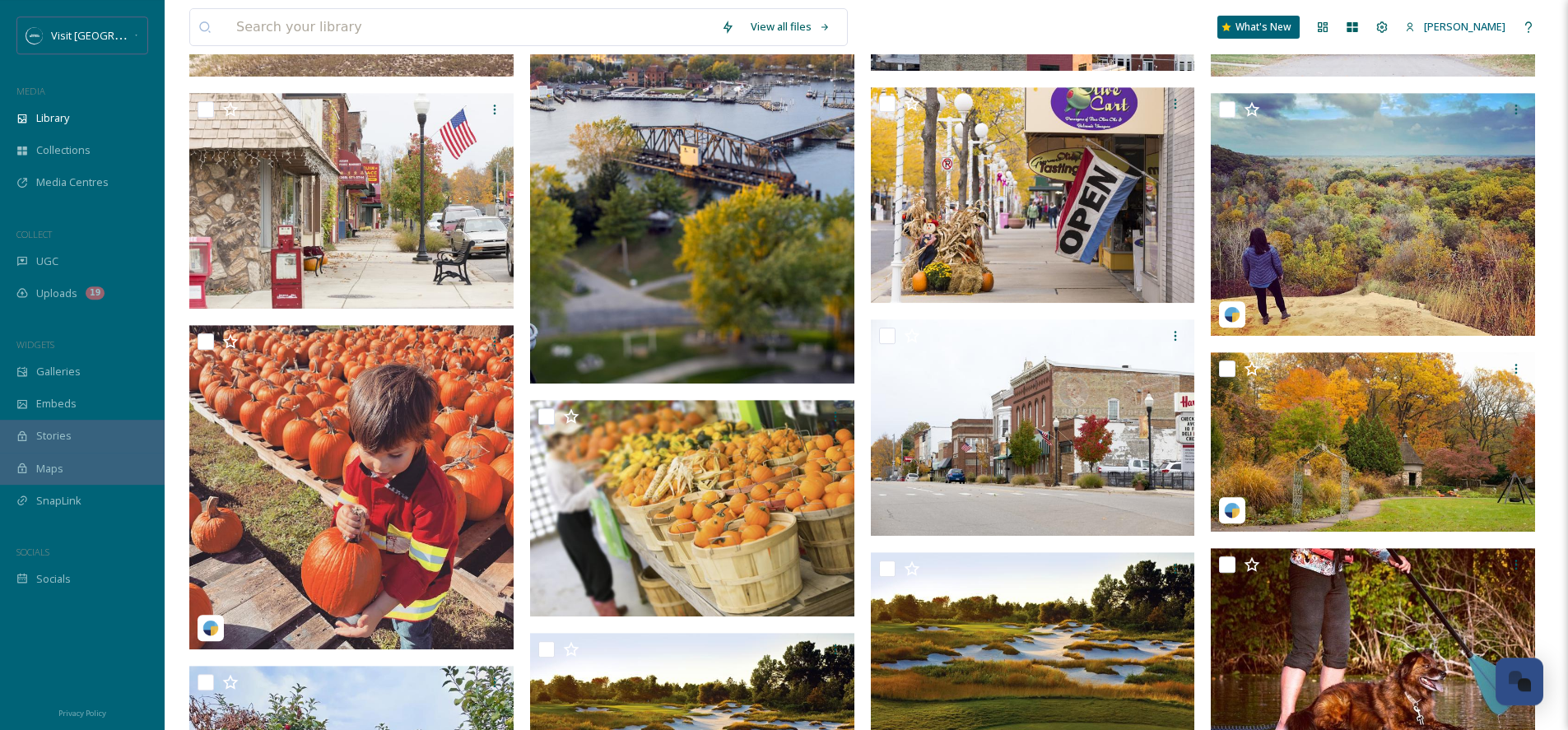
scroll to position [1923, 0]
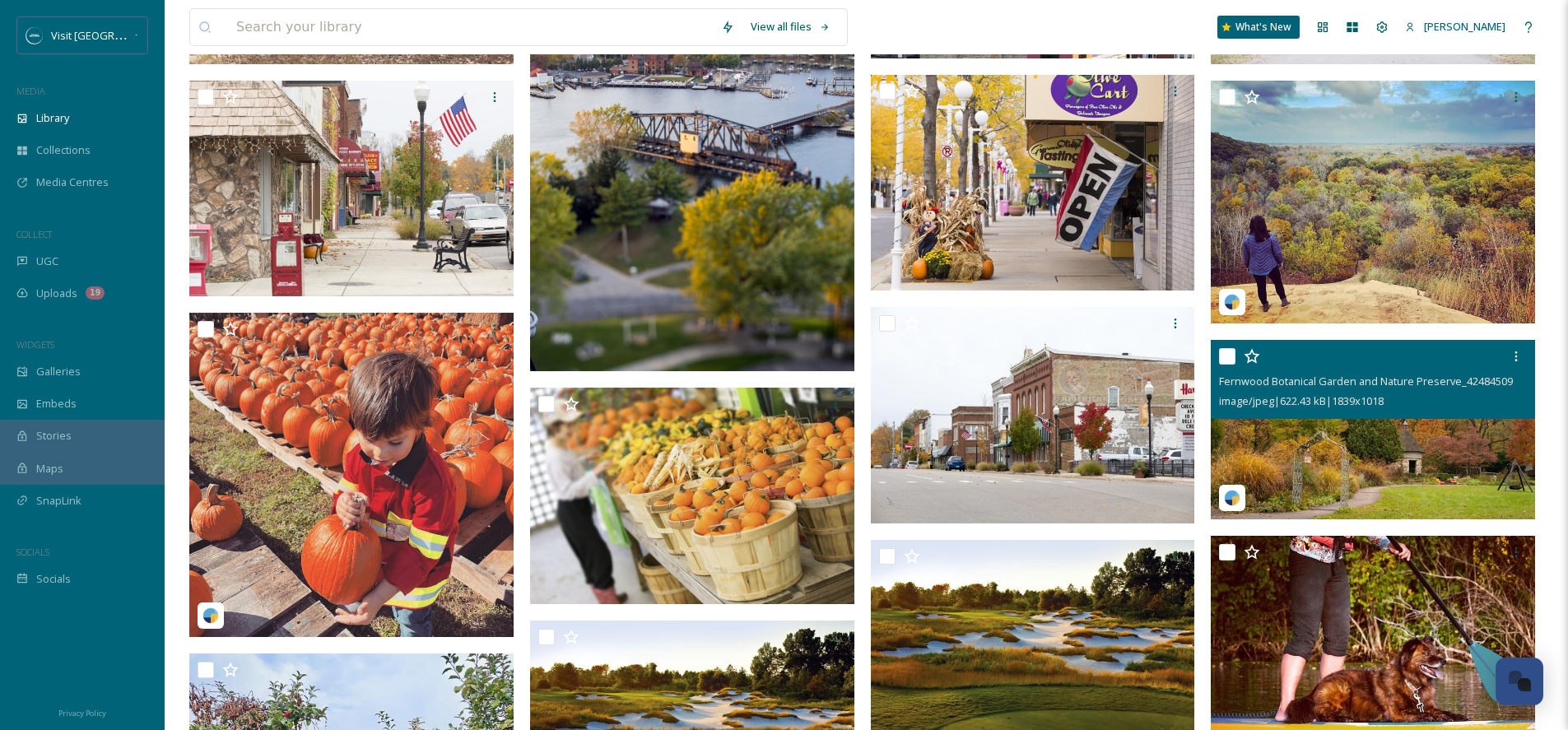
click at [1343, 431] on img at bounding box center [1373, 430] width 325 height 180
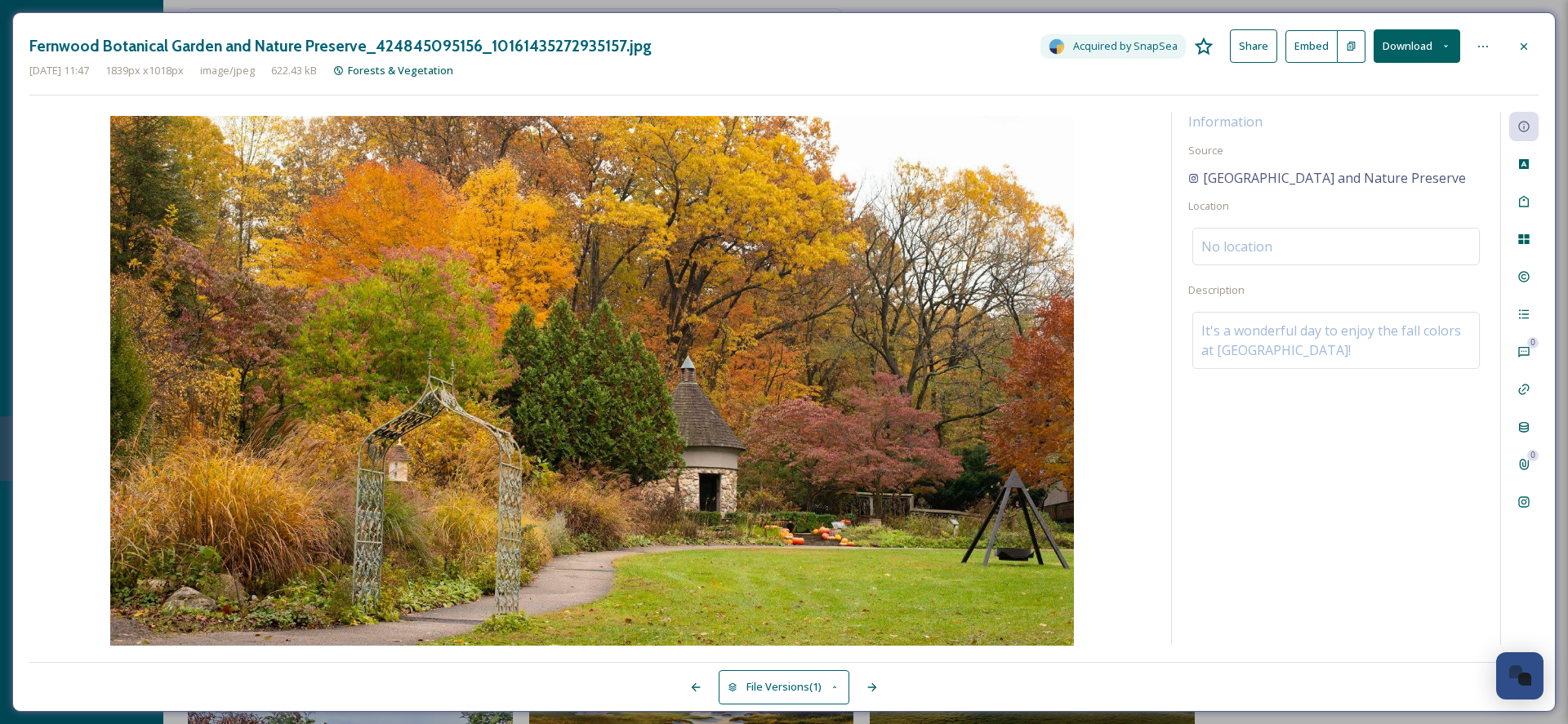
click at [1439, 47] on button "Download" at bounding box center [1415, 45] width 86 height 33
click at [1419, 80] on span "Download Original (1839 x 1018)" at bounding box center [1373, 83] width 154 height 15
click at [1535, 39] on div at bounding box center [1523, 46] width 29 height 29
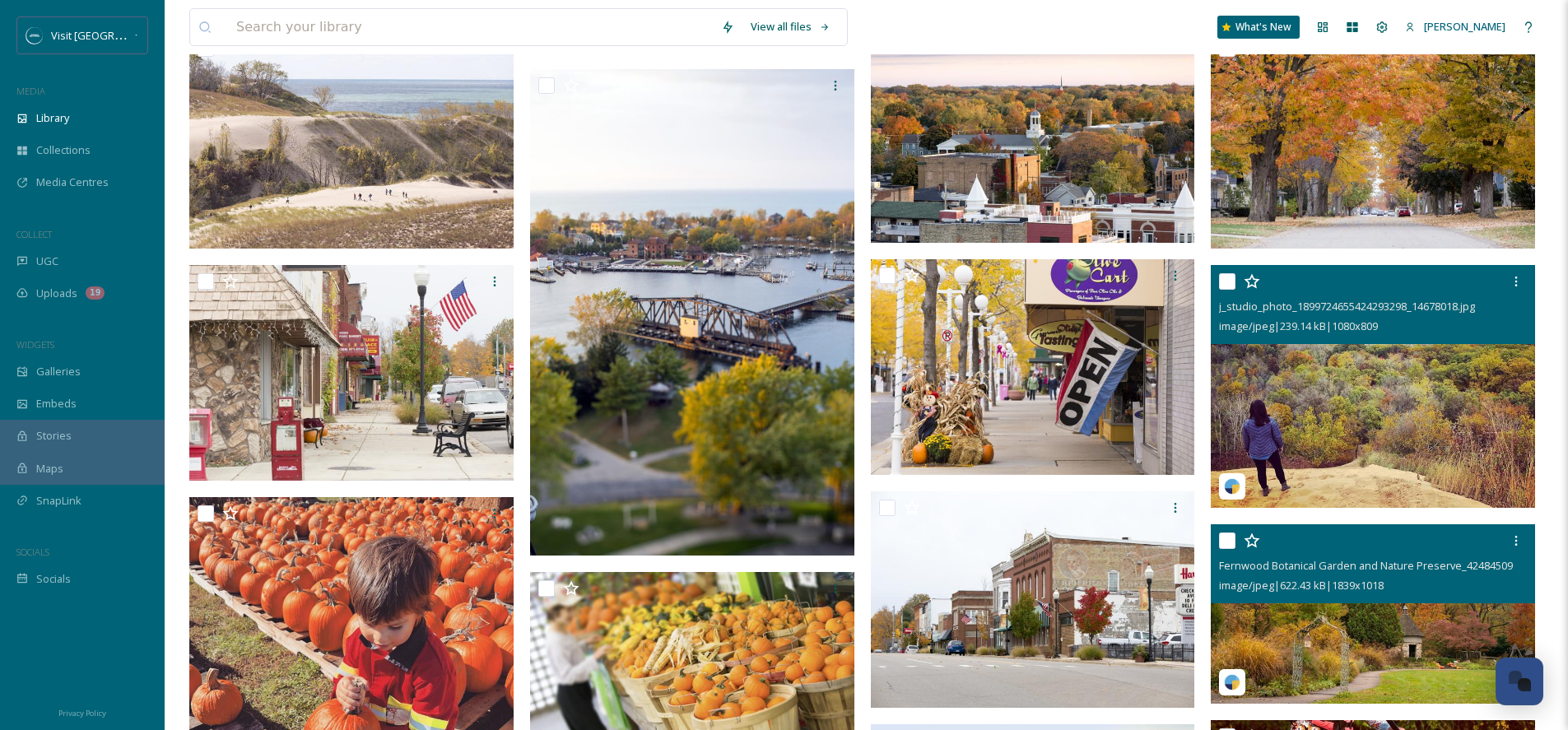
scroll to position [1462, 0]
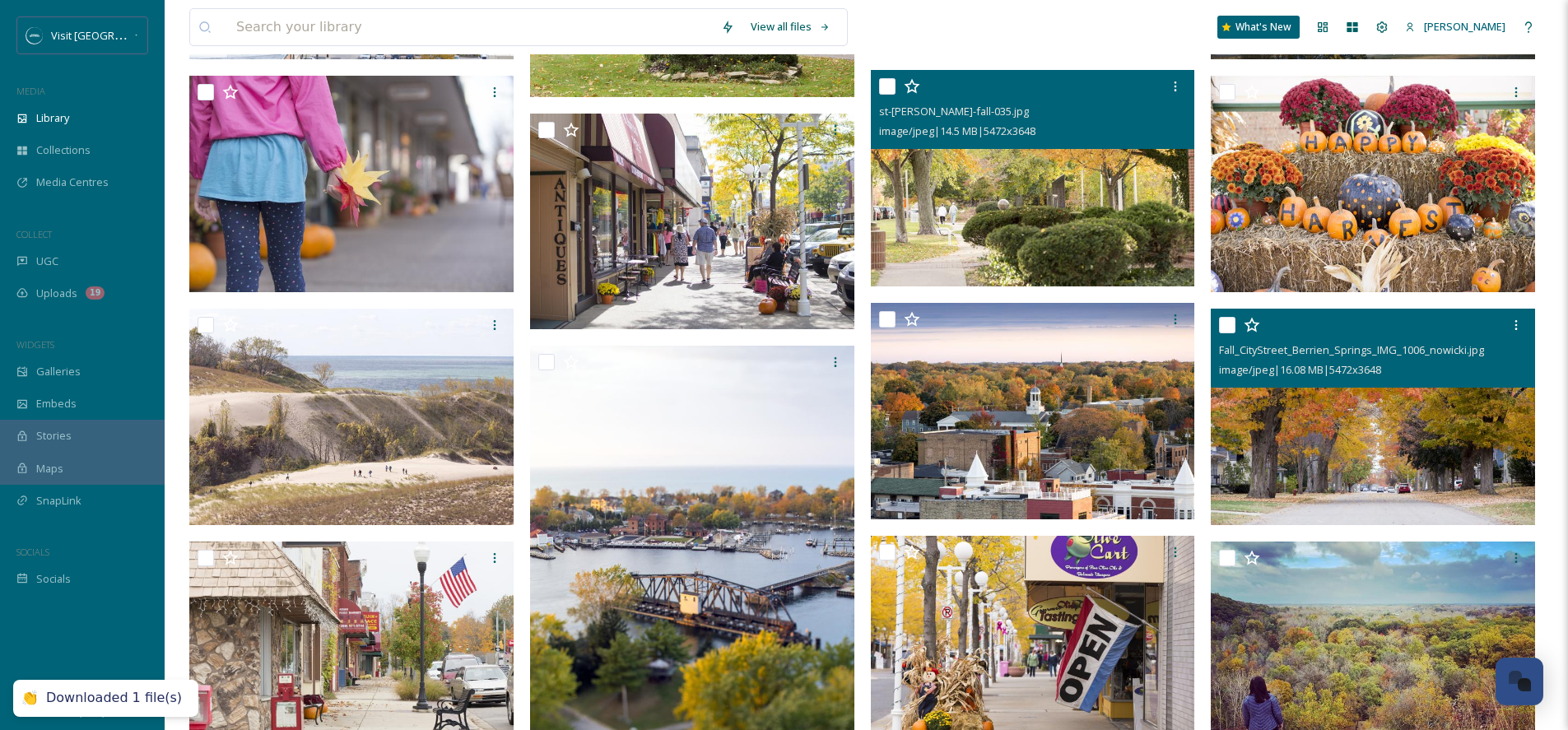
click at [1367, 456] on img at bounding box center [1373, 417] width 325 height 217
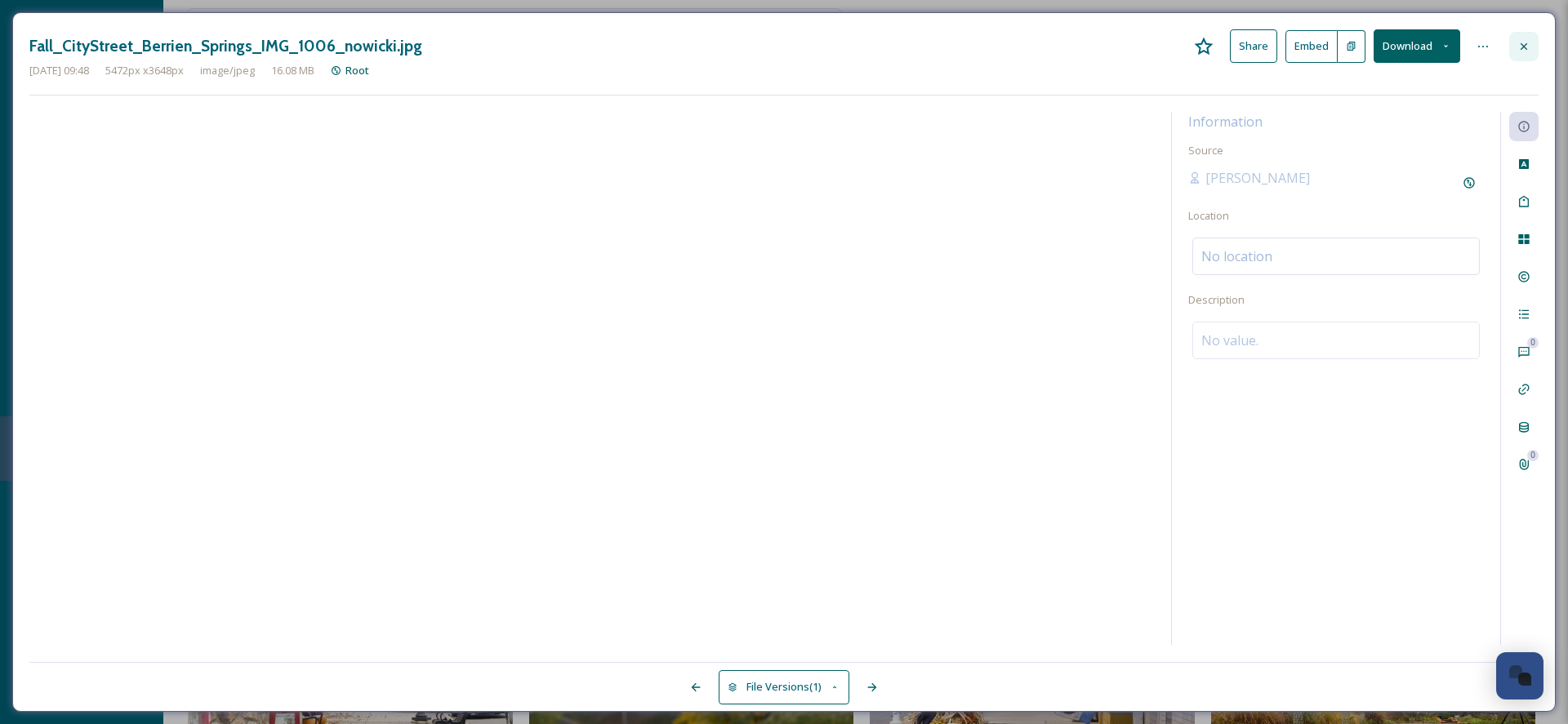
click at [1523, 45] on icon at bounding box center [1523, 46] width 13 height 13
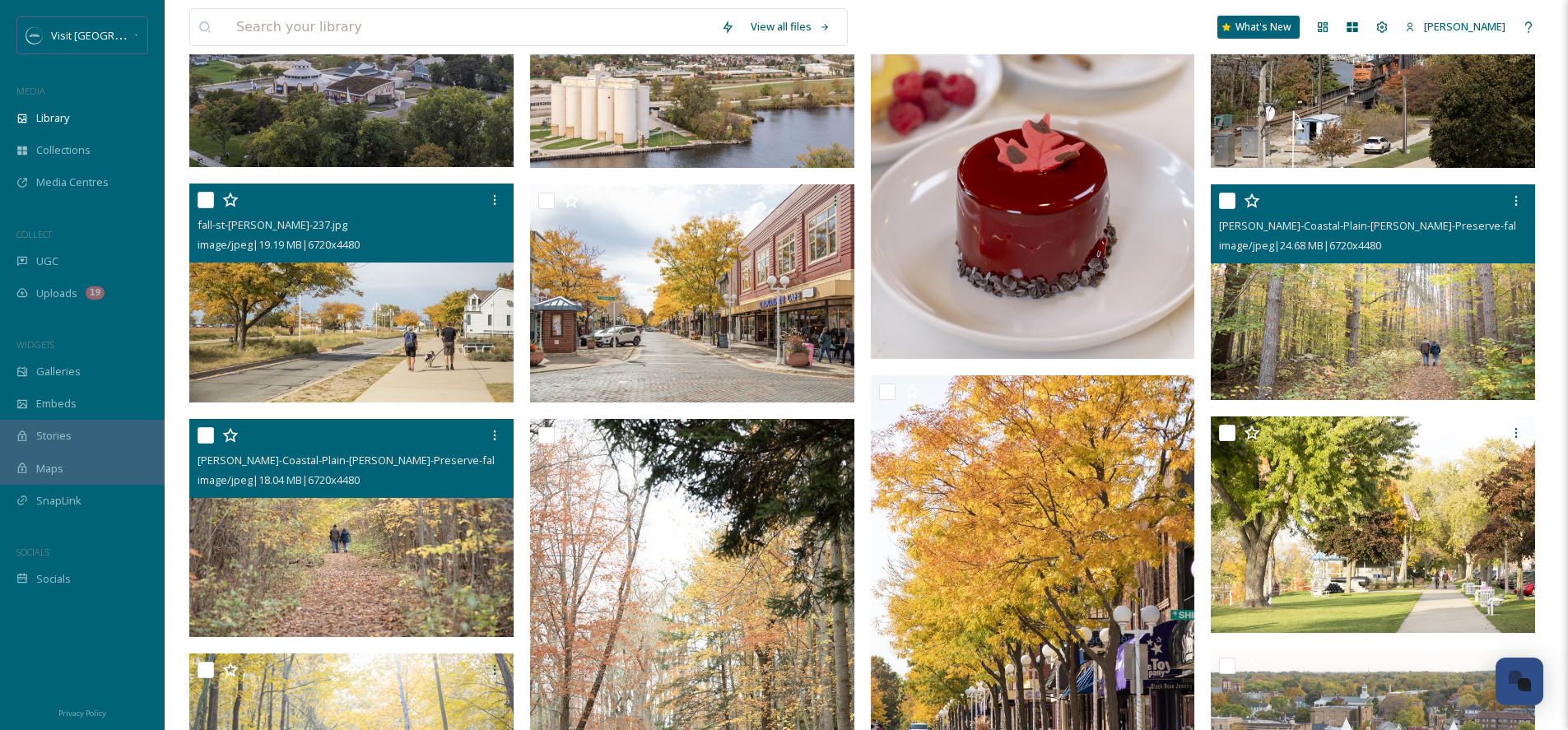
scroll to position [176, 0]
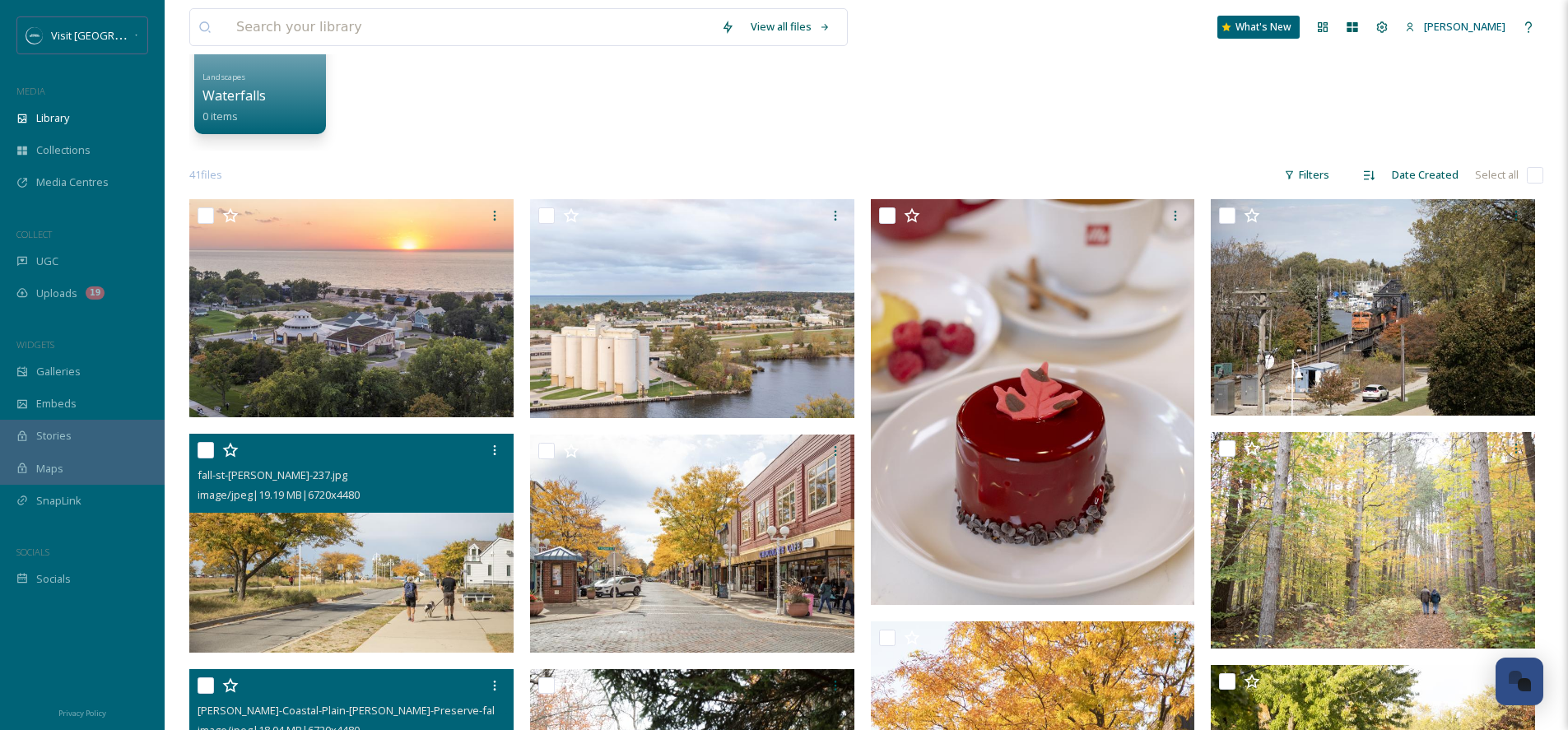
click at [1009, 124] on div "Landscapes Waterfalls 0 items" at bounding box center [866, 55] width 1354 height 189
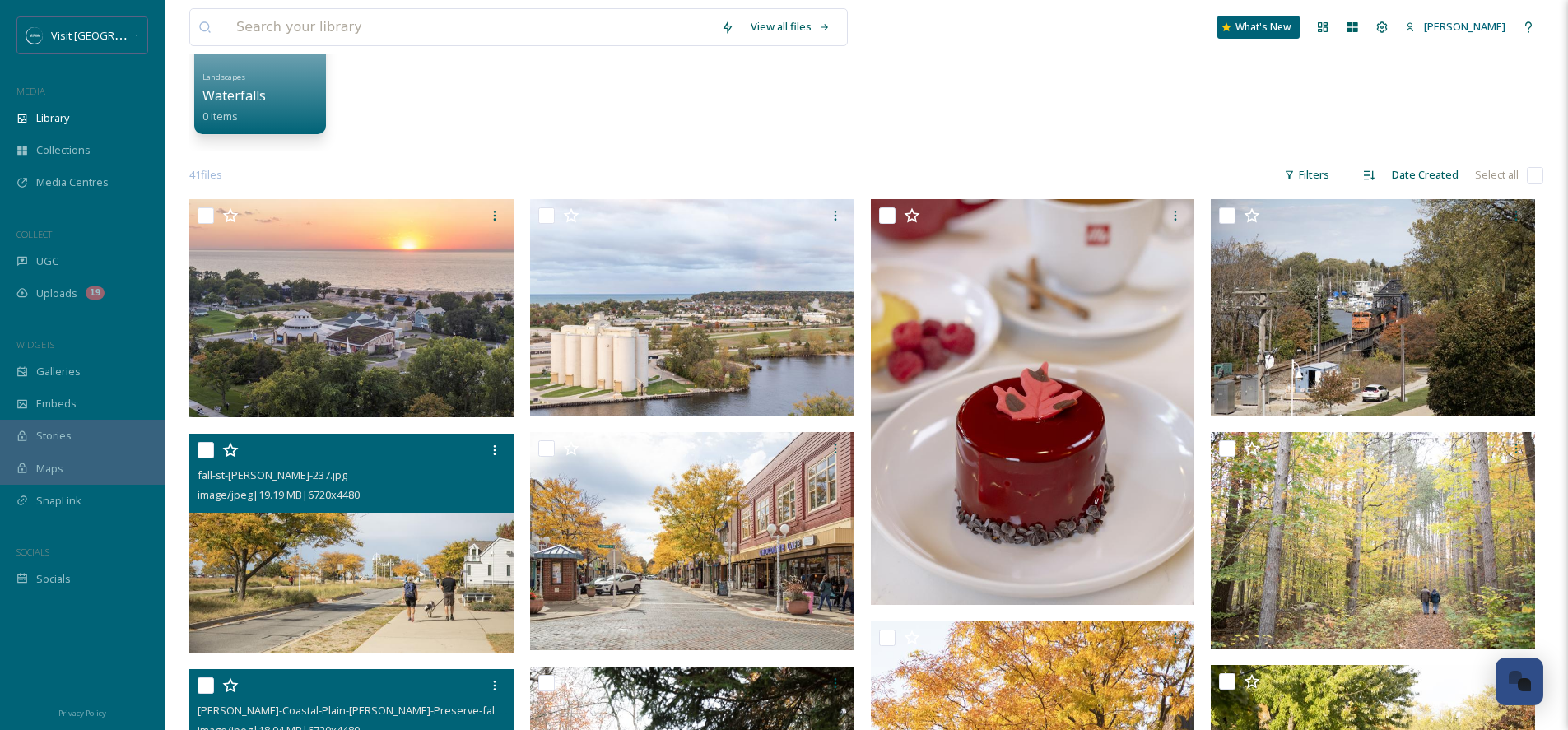
click at [496, 107] on div "Landscapes Waterfalls 0 items" at bounding box center [866, 55] width 1354 height 189
